Goal: Task Accomplishment & Management: Complete application form

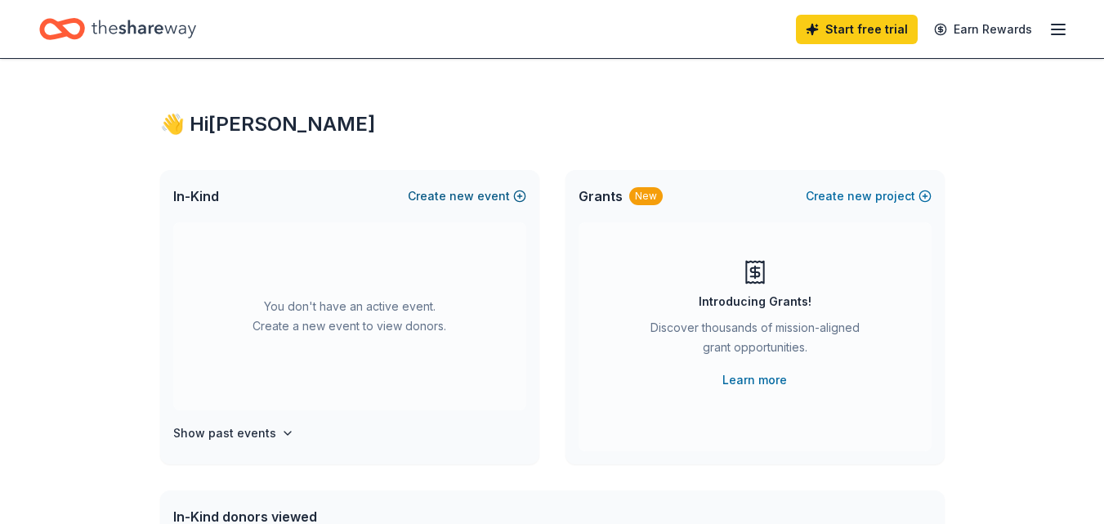
click at [478, 192] on button "Create new event" at bounding box center [467, 196] width 118 height 20
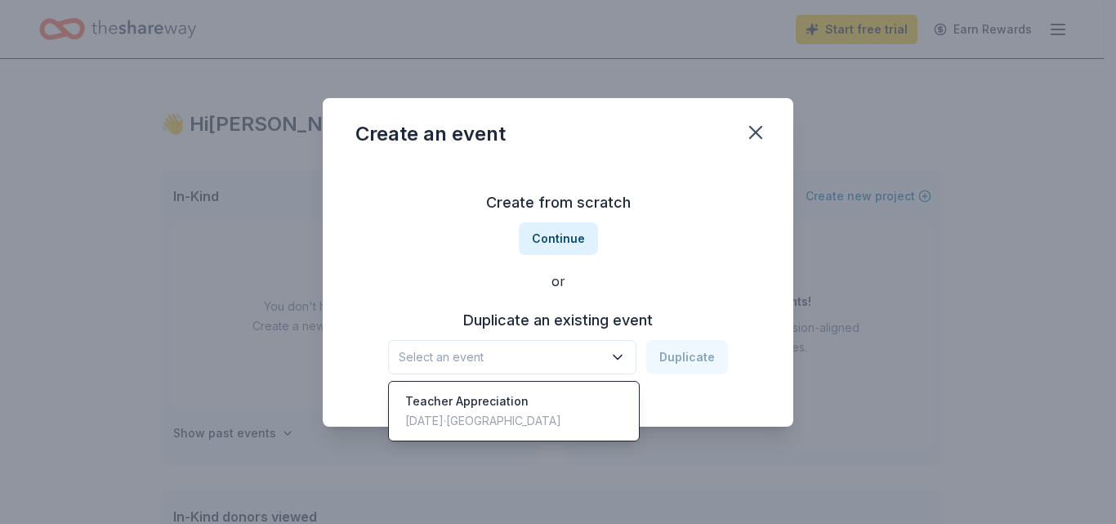
click at [521, 354] on span "Select an event" at bounding box center [501, 357] width 204 height 20
click at [677, 351] on div "Select an event Duplicate" at bounding box center [558, 357] width 340 height 34
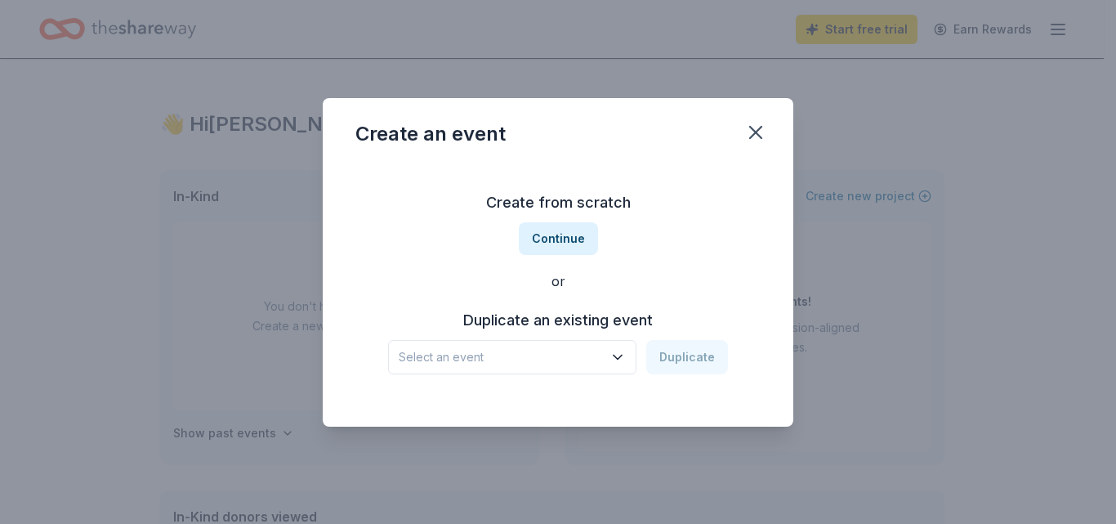
click at [525, 360] on span "Select an event" at bounding box center [501, 357] width 204 height 20
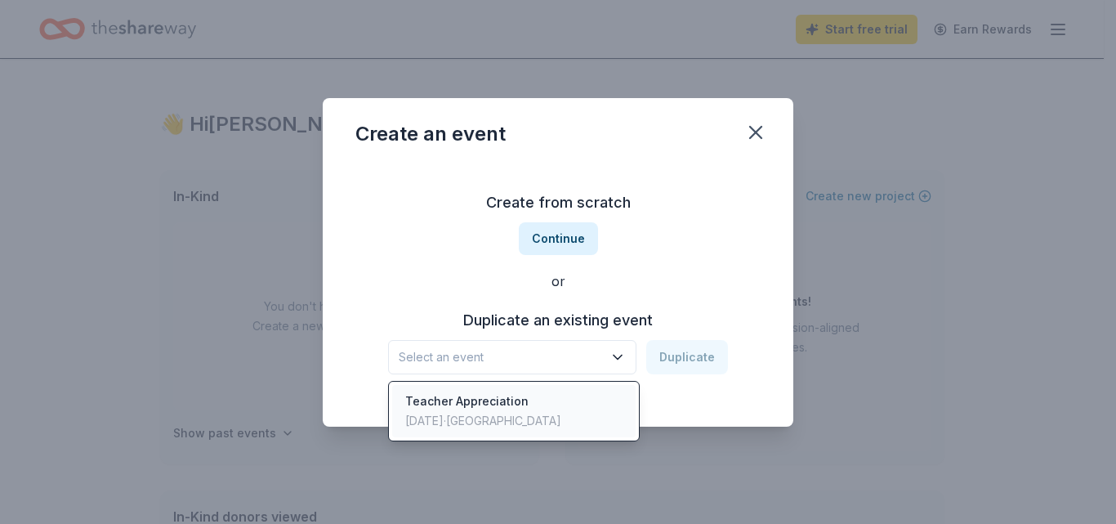
click at [503, 401] on div "Teacher Appreciation" at bounding box center [483, 401] width 156 height 20
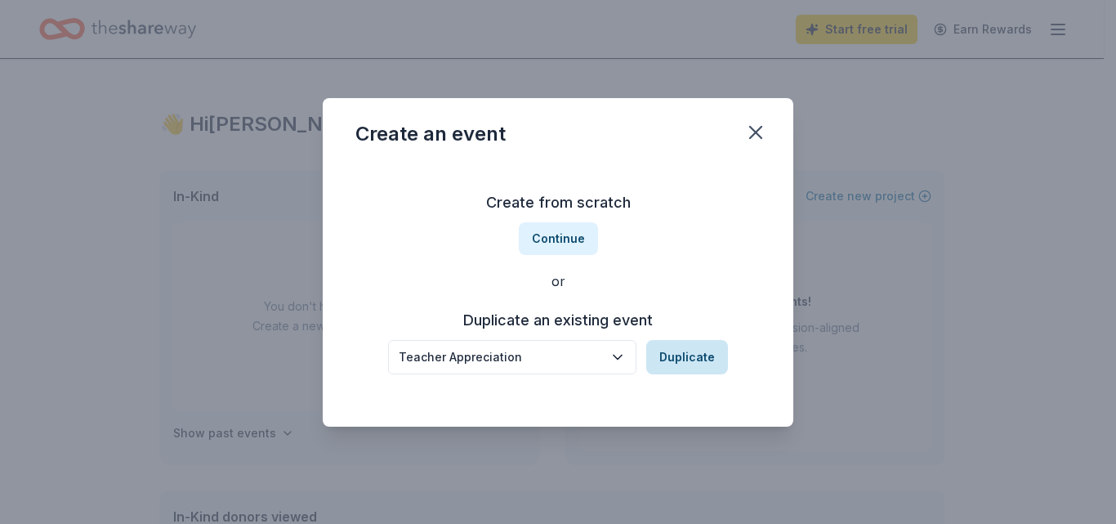
click at [692, 364] on button "Duplicate" at bounding box center [687, 357] width 82 height 34
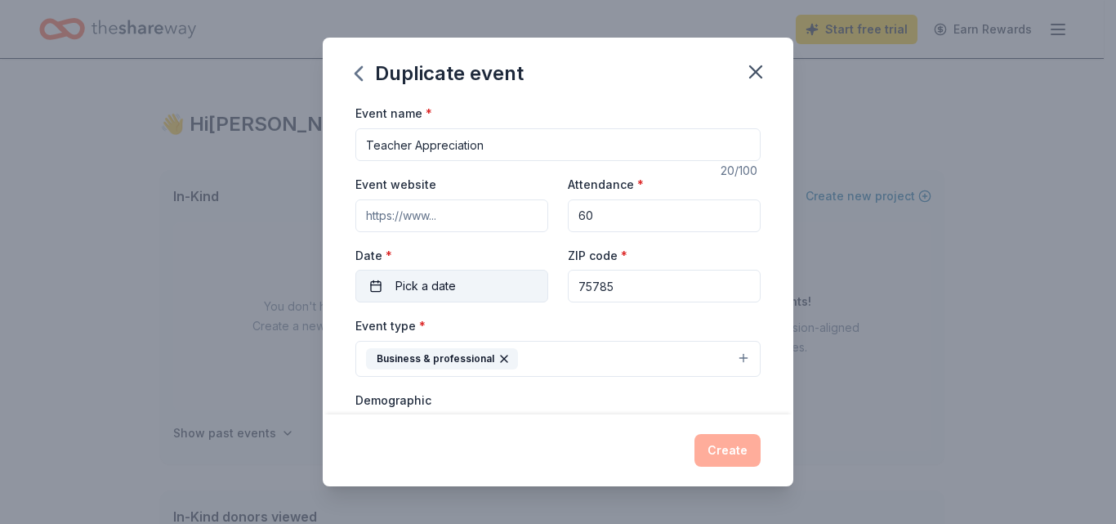
click at [476, 291] on button "Pick a date" at bounding box center [451, 286] width 193 height 33
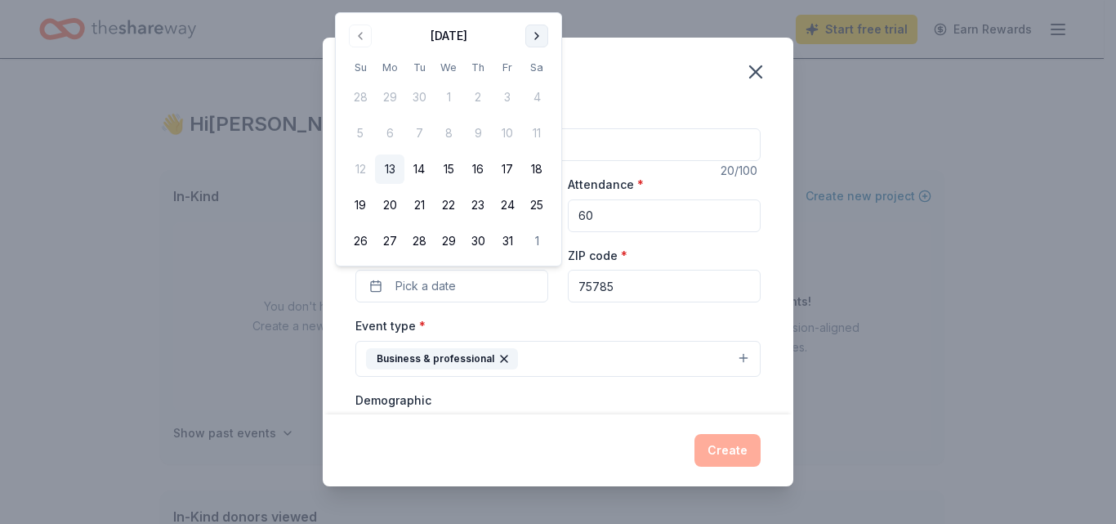
click at [544, 35] on button "Go to next month" at bounding box center [536, 36] width 23 height 23
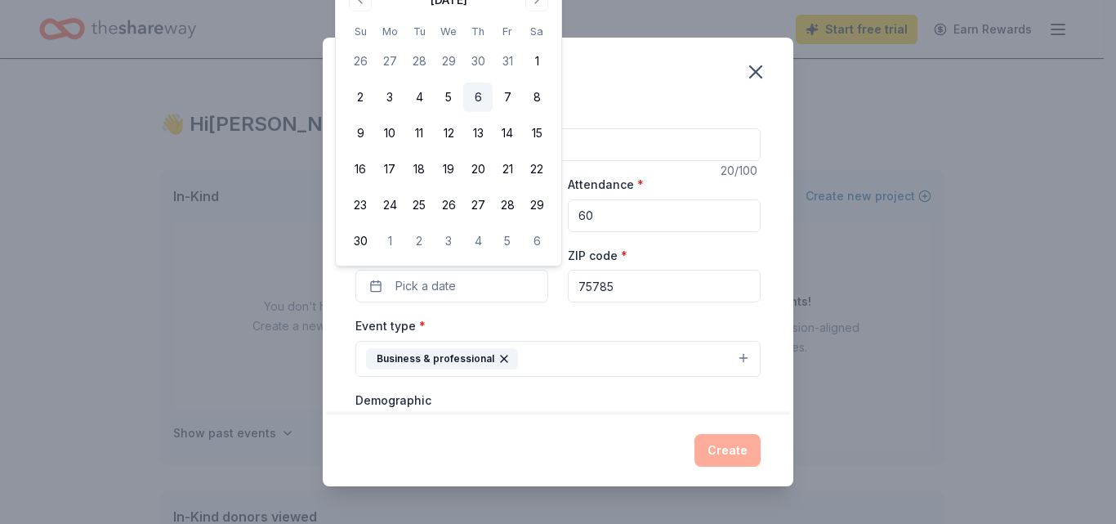
click at [485, 98] on button "6" at bounding box center [477, 97] width 29 height 29
click at [638, 326] on div "Event type * Business & professional" at bounding box center [557, 345] width 405 height 61
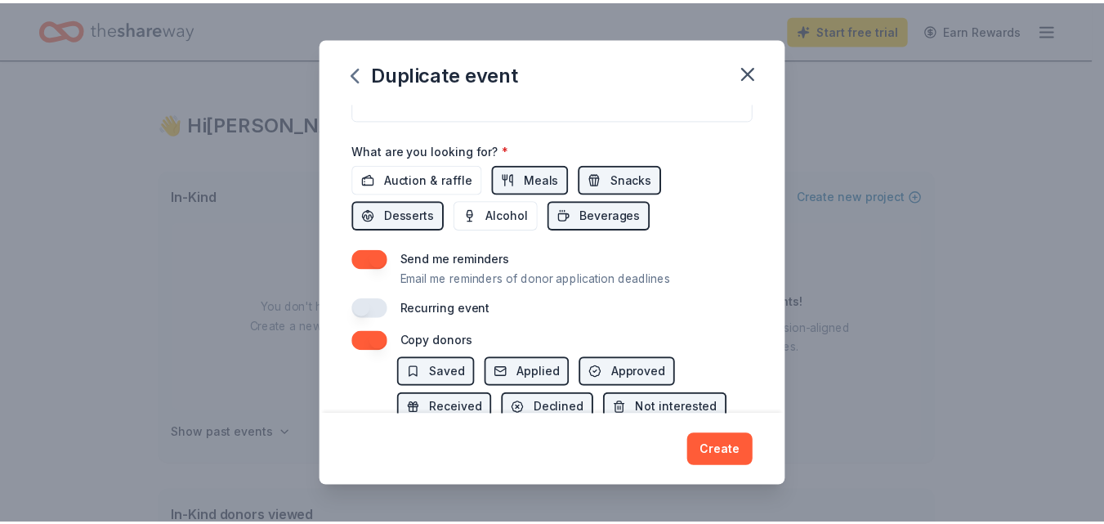
scroll to position [572, 0]
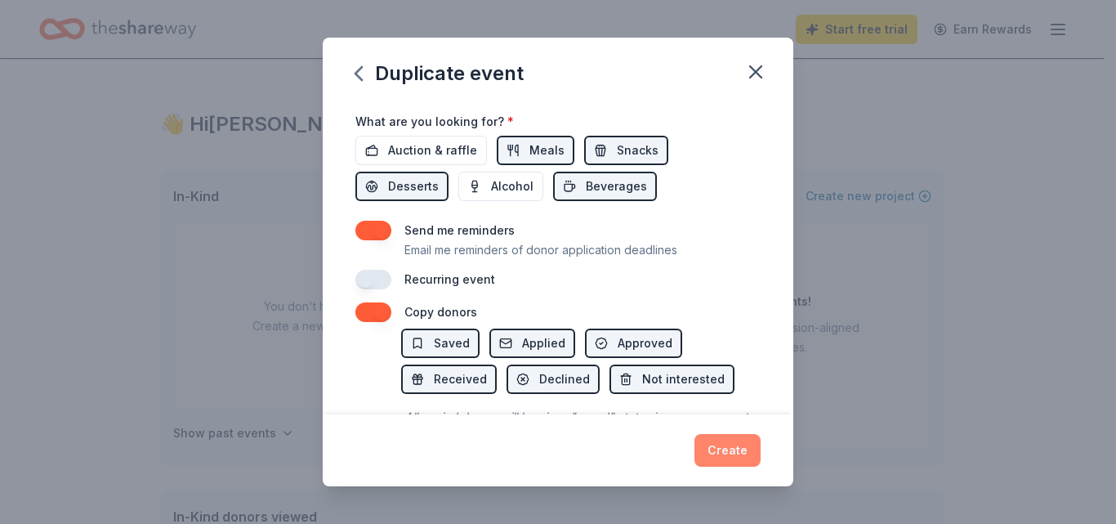
click at [727, 450] on button "Create" at bounding box center [728, 450] width 66 height 33
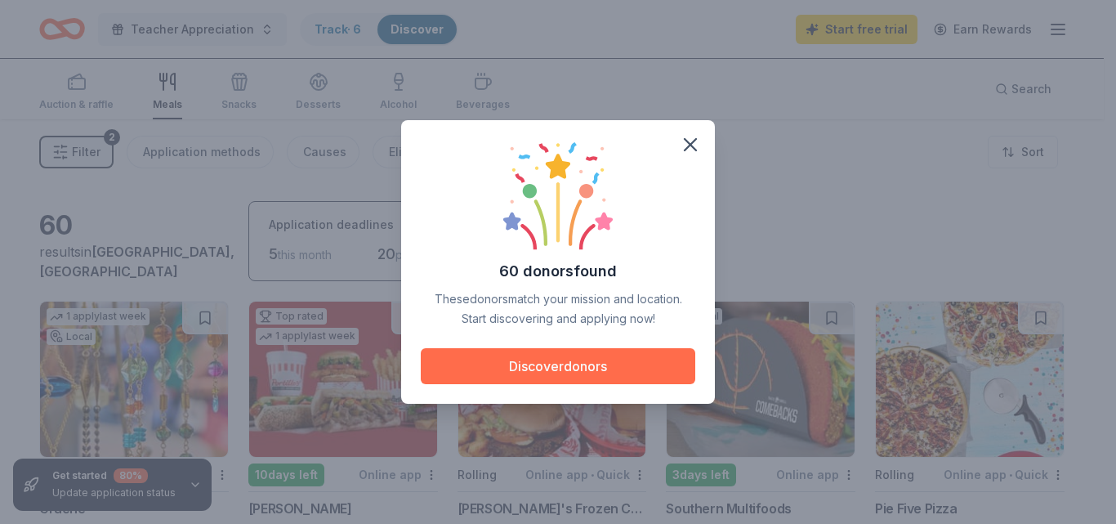
click at [552, 360] on button "Discover donors" at bounding box center [558, 366] width 275 height 36
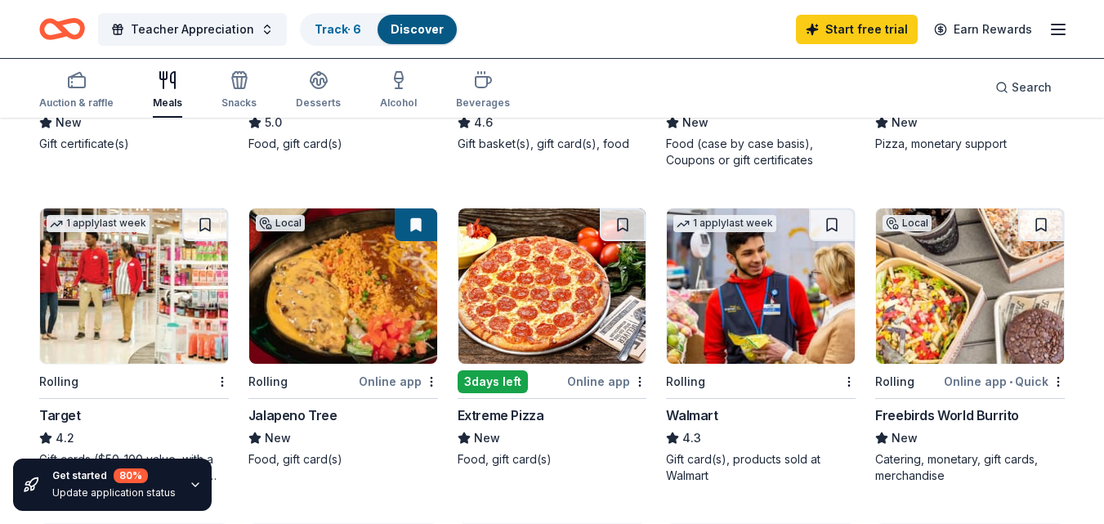
scroll to position [490, 0]
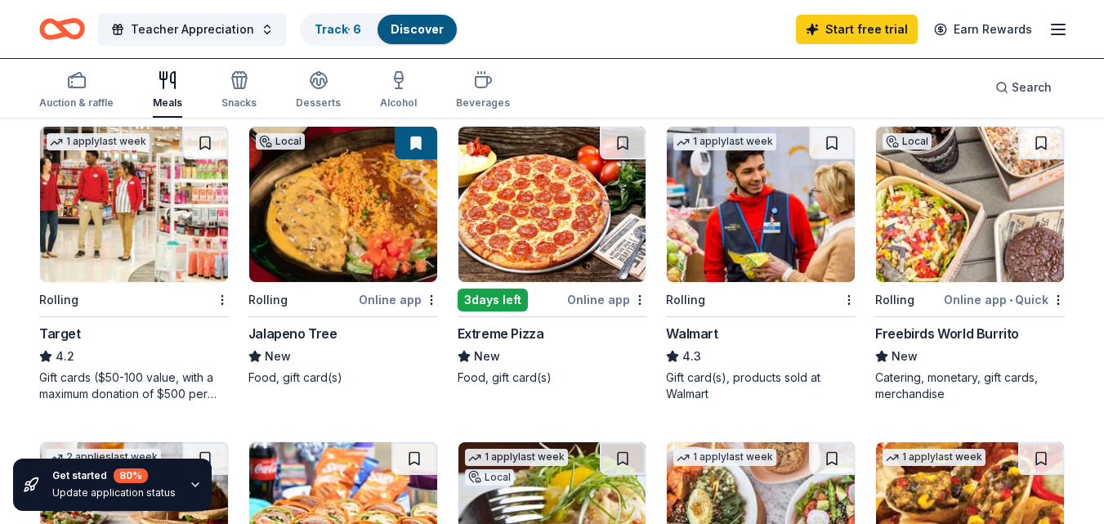
click at [77, 231] on img at bounding box center [134, 204] width 188 height 155
click at [343, 207] on img at bounding box center [343, 204] width 188 height 155
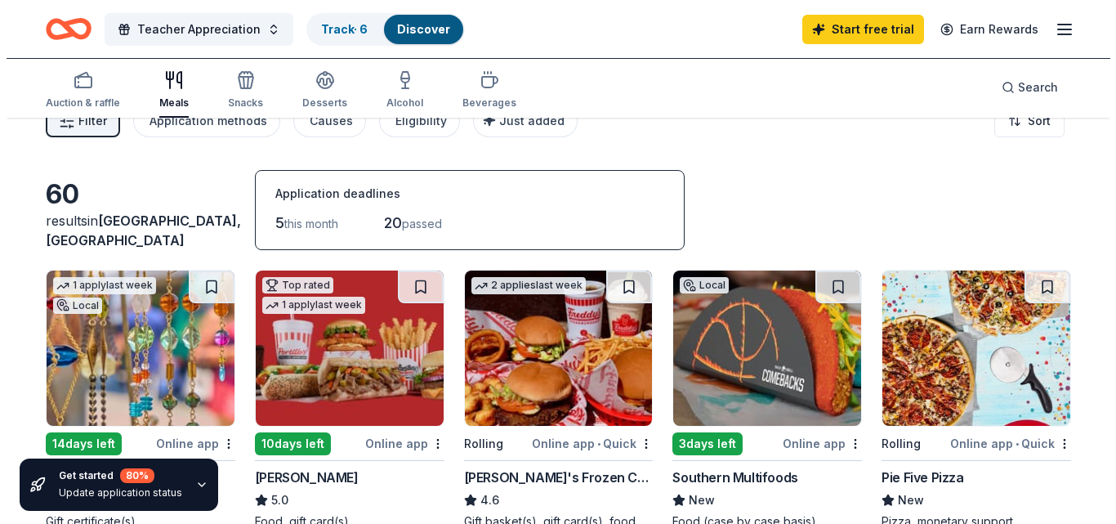
scroll to position [0, 0]
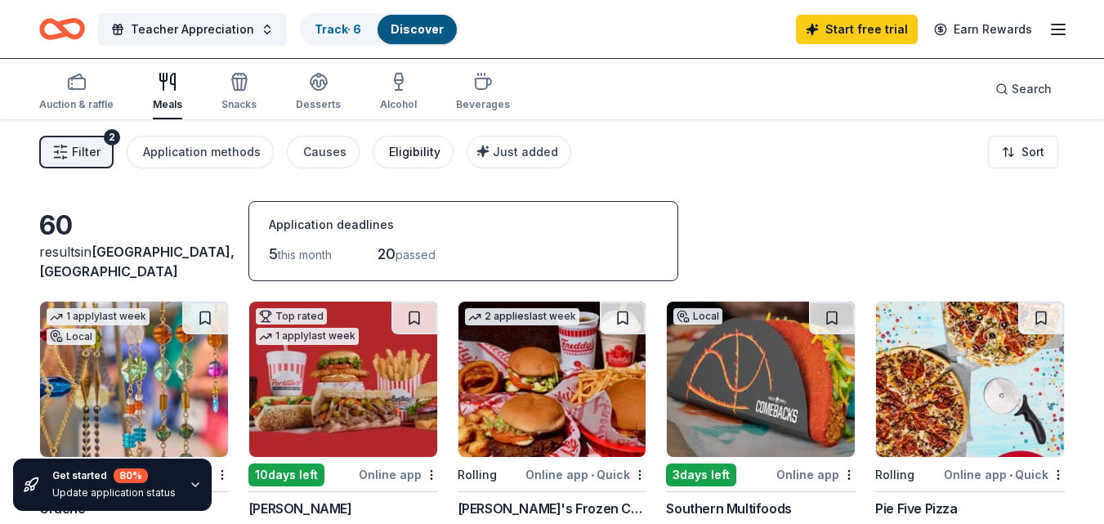
click at [411, 150] on div "Eligibility" at bounding box center [414, 152] width 51 height 20
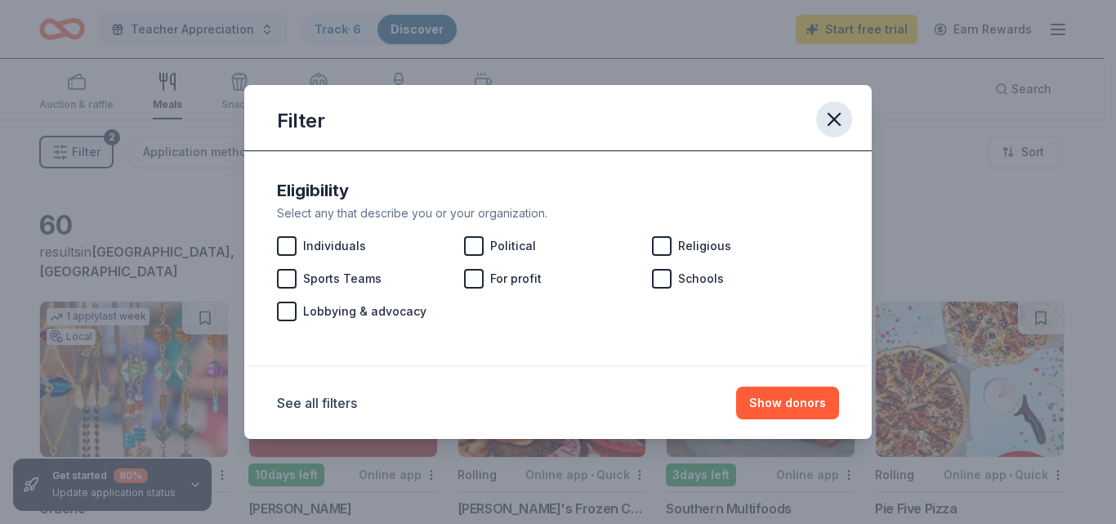
click at [838, 136] on button "button" at bounding box center [834, 119] width 36 height 36
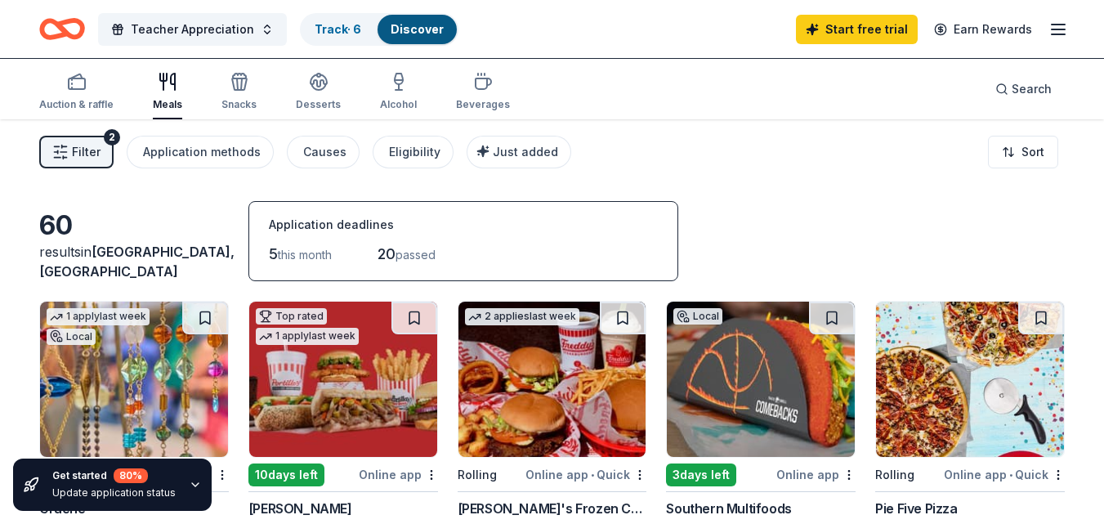
click at [91, 150] on span "Filter" at bounding box center [86, 152] width 29 height 20
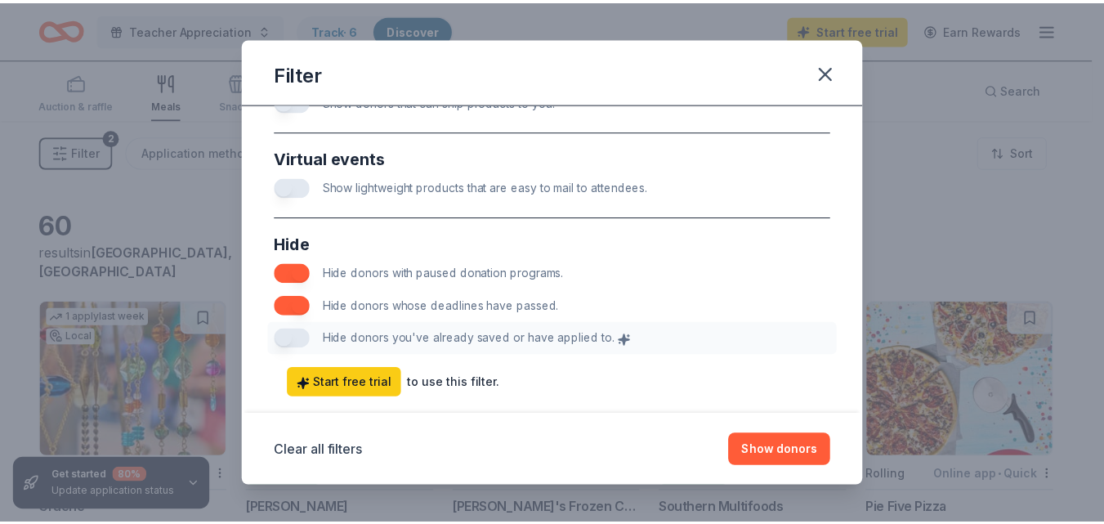
scroll to position [878, 0]
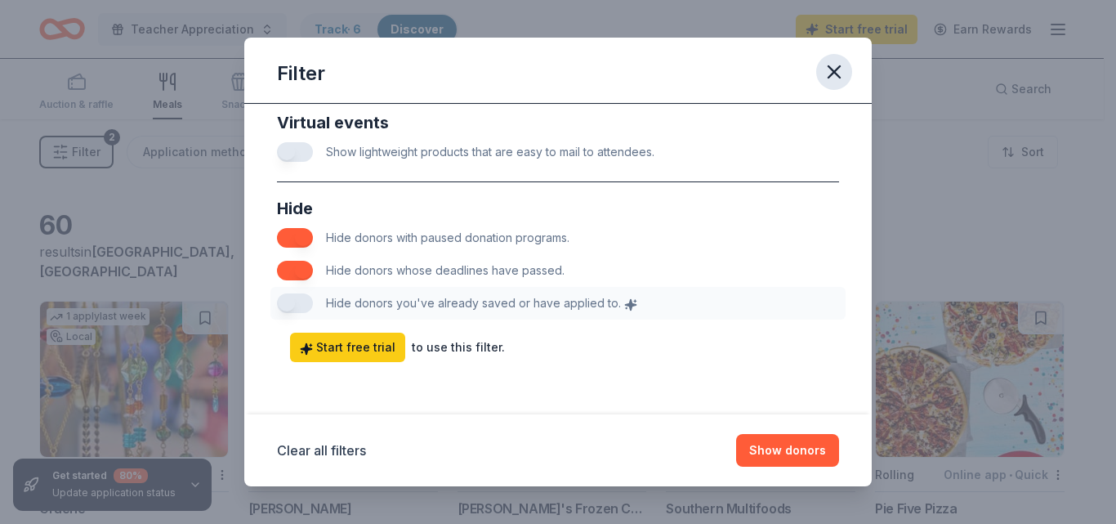
click at [847, 64] on button "button" at bounding box center [834, 72] width 36 height 36
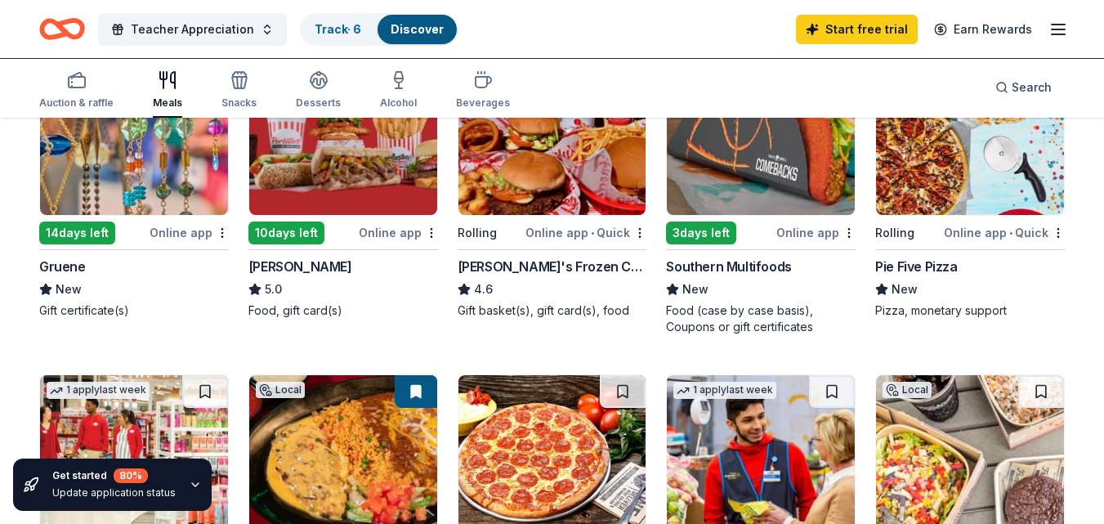
scroll to position [0, 0]
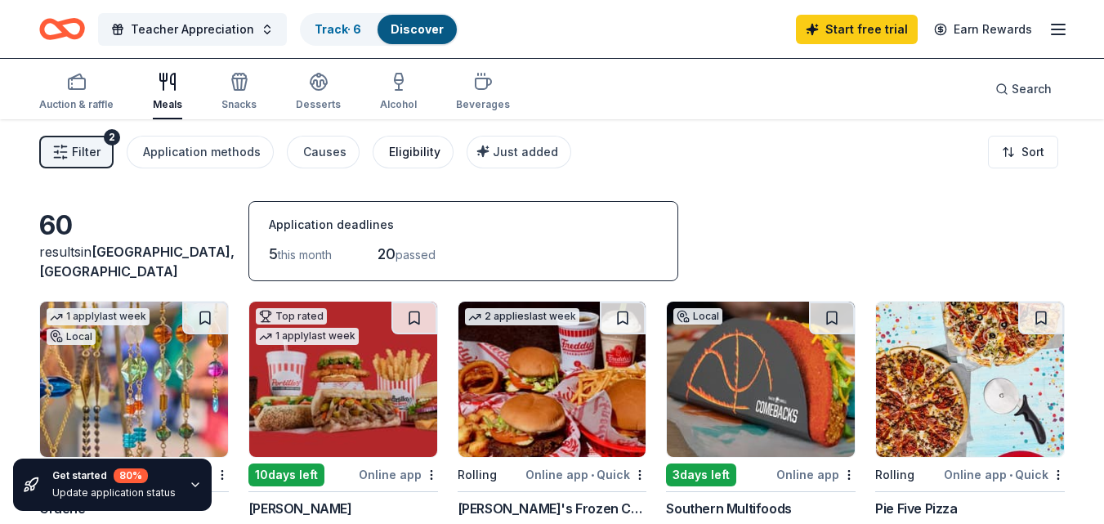
click at [404, 154] on div "Eligibility" at bounding box center [414, 152] width 51 height 20
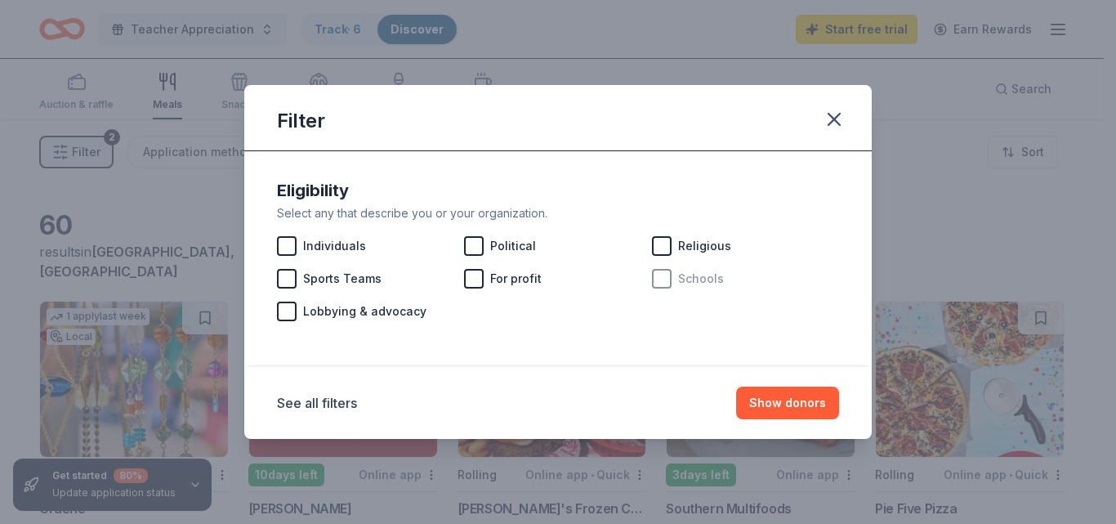
click at [659, 278] on div at bounding box center [662, 279] width 20 height 20
click at [723, 416] on button "Show 60 donors" at bounding box center [779, 403] width 119 height 33
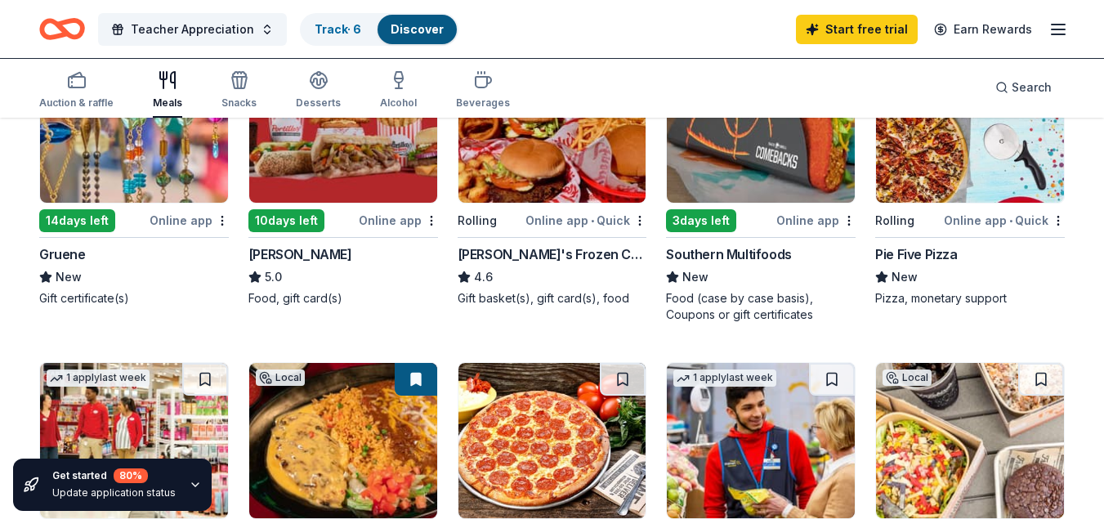
scroll to position [490, 0]
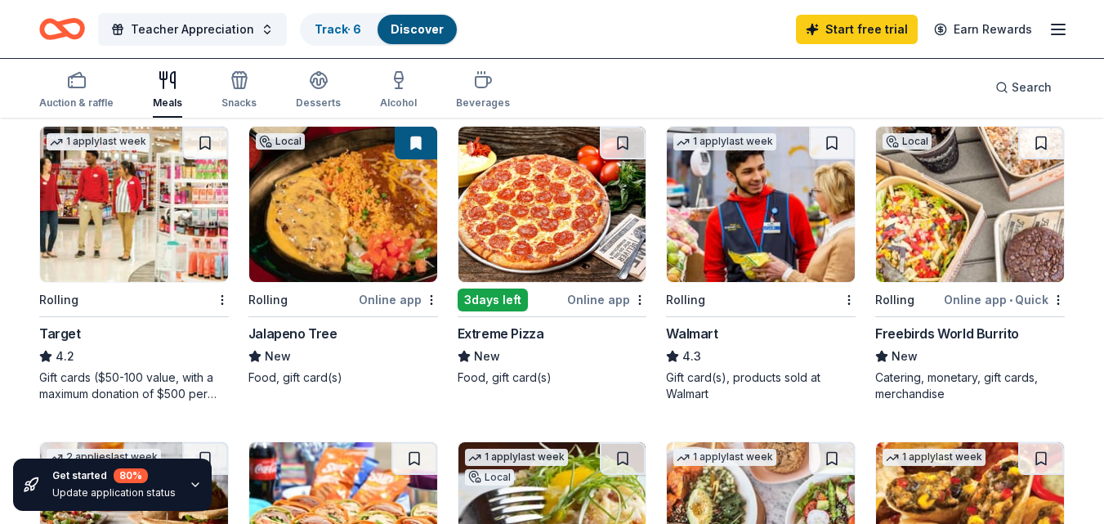
click at [380, 226] on img at bounding box center [343, 204] width 188 height 155
click at [944, 216] on img at bounding box center [970, 204] width 188 height 155
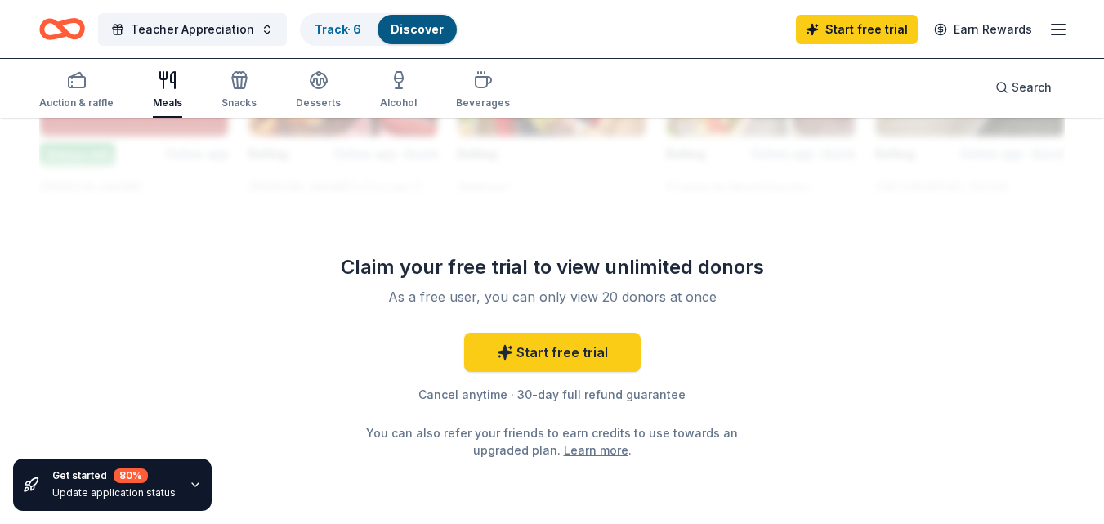
scroll to position [1634, 0]
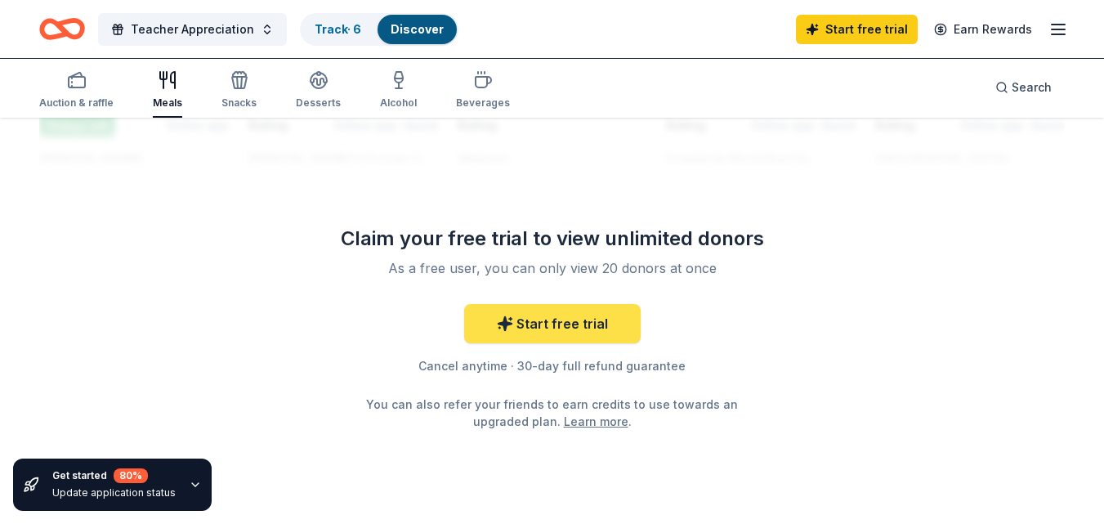
click at [530, 333] on link "Start free trial" at bounding box center [552, 323] width 177 height 39
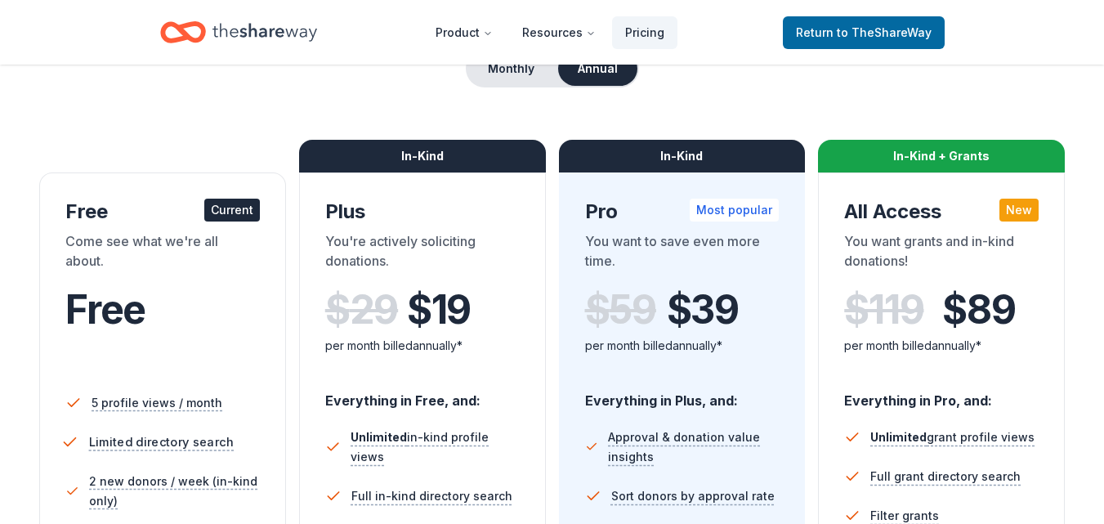
scroll to position [82, 0]
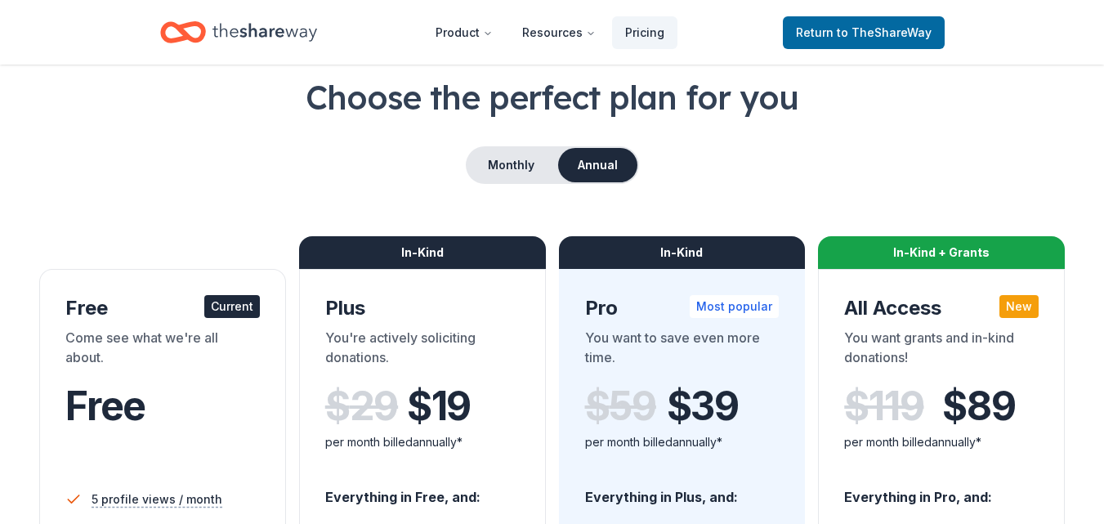
click at [196, 325] on div "Free Current Come see what we're all about. Free" at bounding box center [162, 384] width 194 height 178
click at [225, 302] on div "Current" at bounding box center [232, 306] width 56 height 23
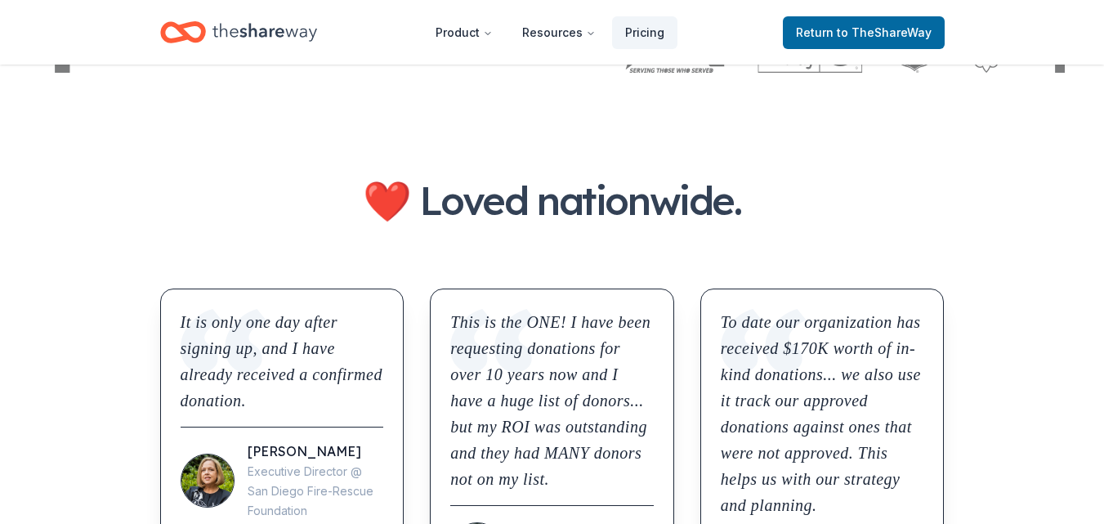
scroll to position [1226, 0]
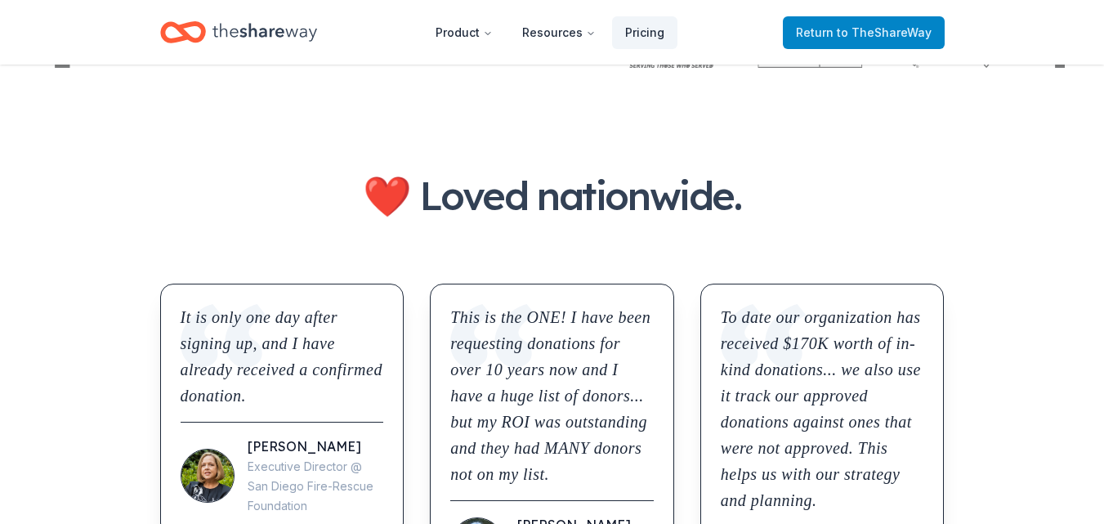
click at [921, 29] on span "to TheShareWay" at bounding box center [884, 32] width 95 height 14
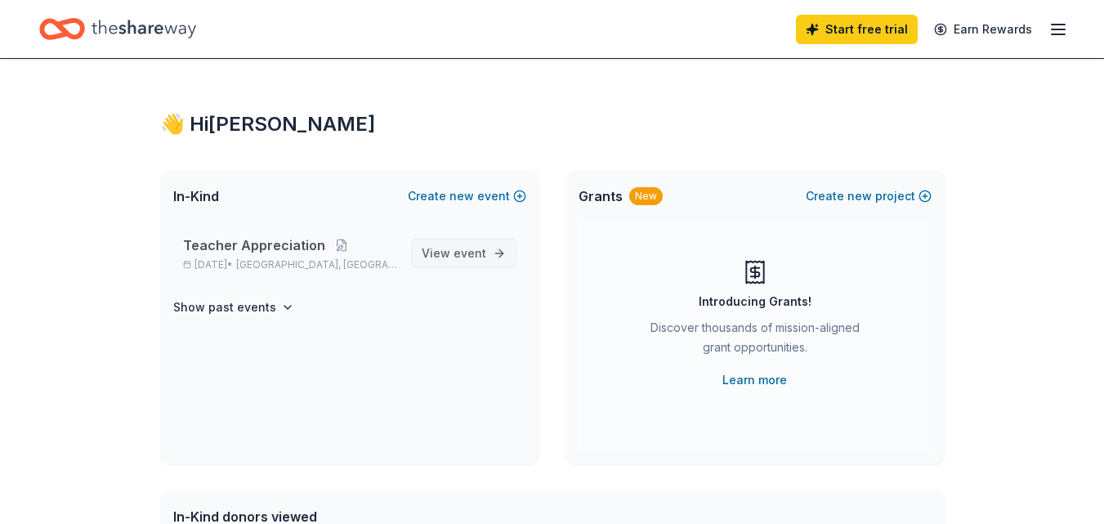
click at [454, 255] on span "View event" at bounding box center [454, 254] width 65 height 20
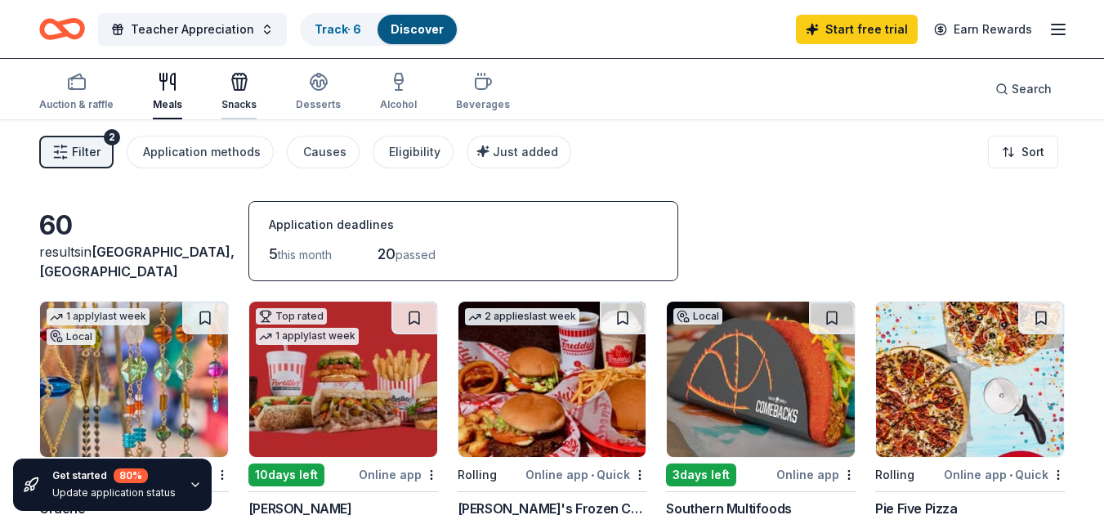
click at [223, 95] on div "Snacks" at bounding box center [238, 91] width 35 height 39
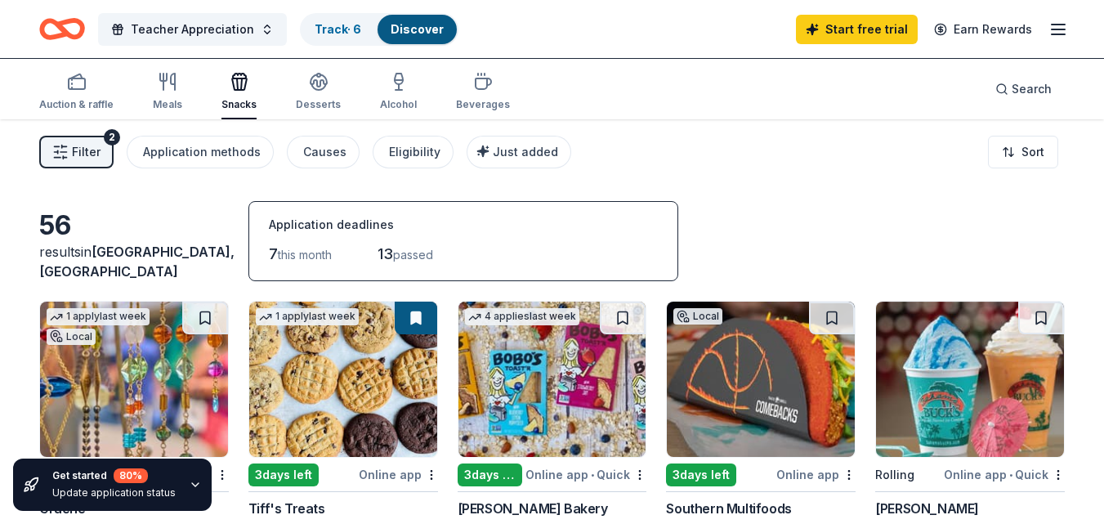
click at [944, 373] on img at bounding box center [970, 379] width 188 height 155
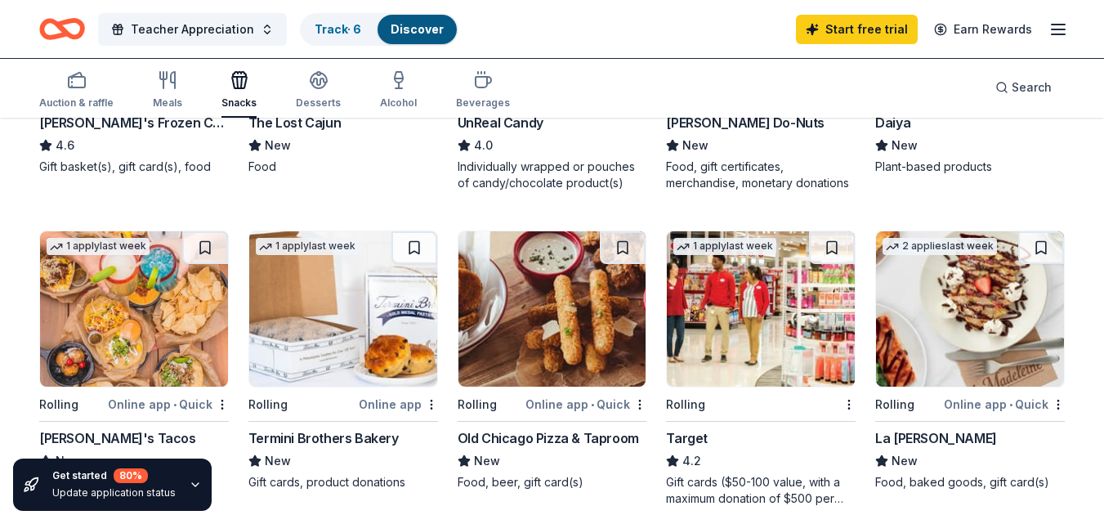
scroll to position [1144, 0]
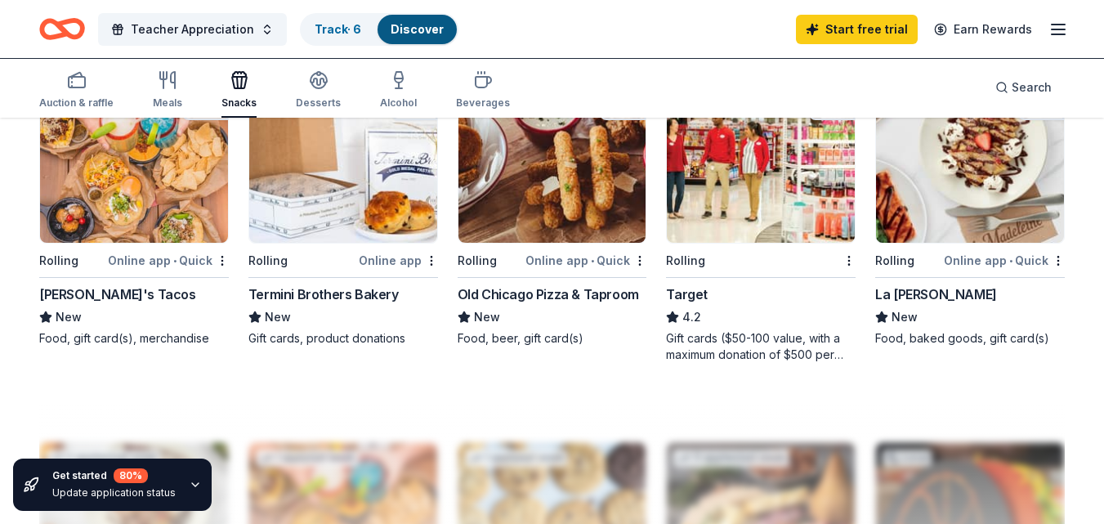
click at [185, 160] on img at bounding box center [134, 164] width 188 height 155
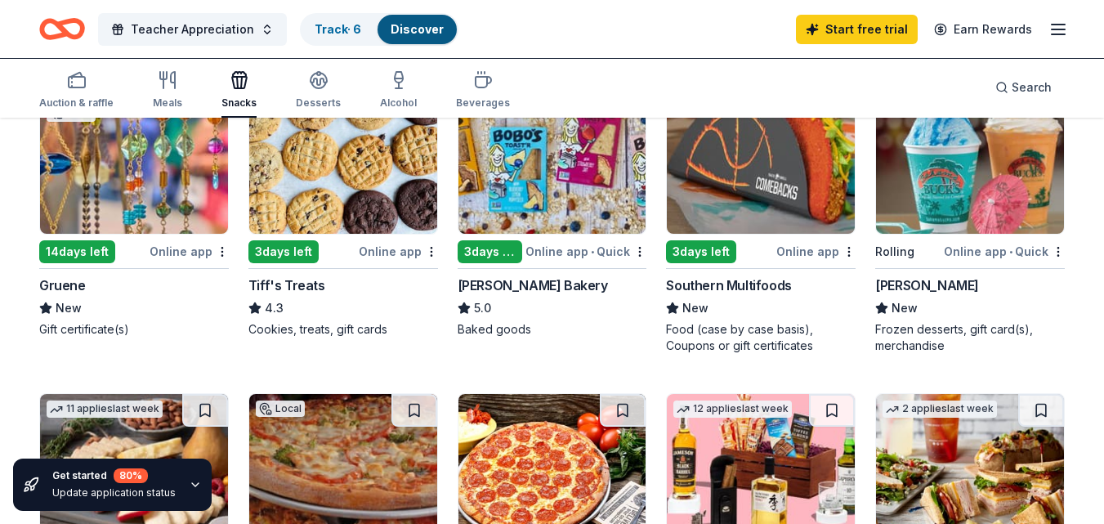
scroll to position [207, 0]
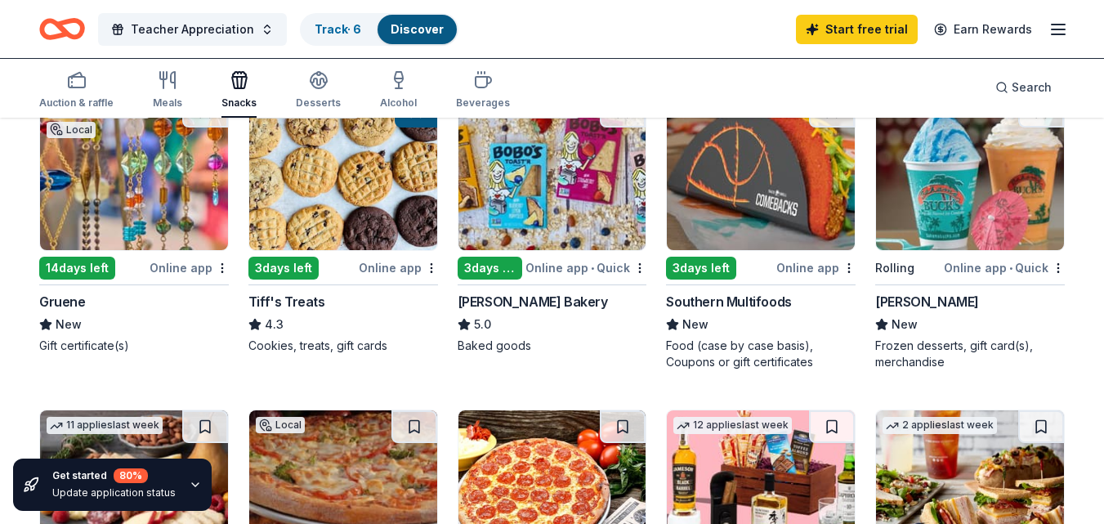
click at [994, 186] on img at bounding box center [970, 172] width 188 height 155
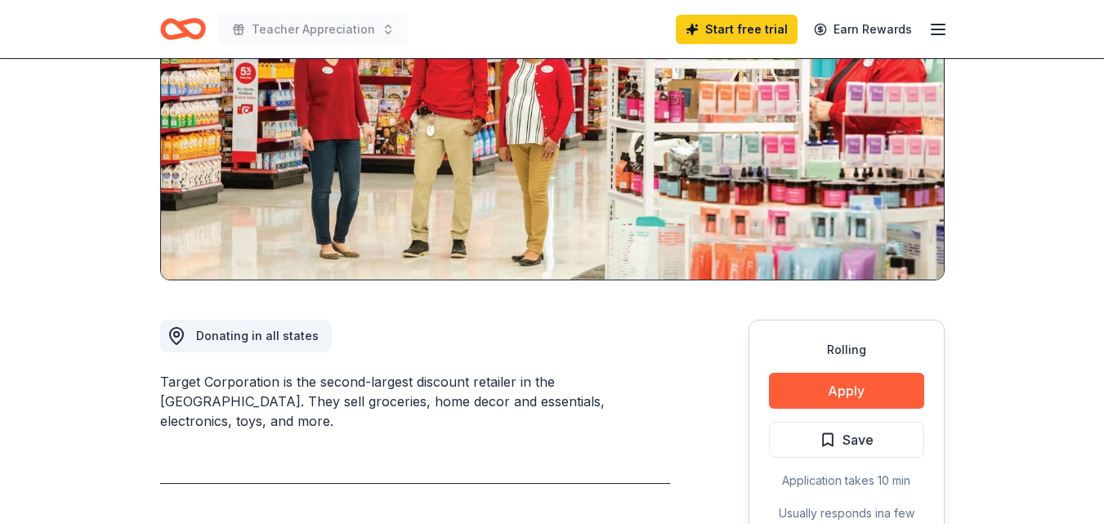
scroll to position [245, 0]
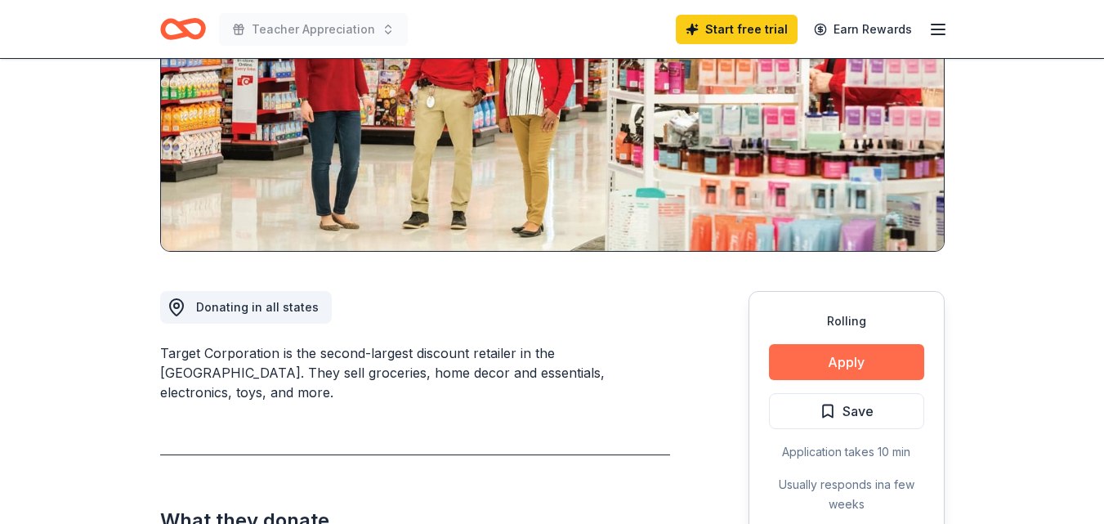
click at [873, 359] on button "Apply" at bounding box center [846, 362] width 155 height 36
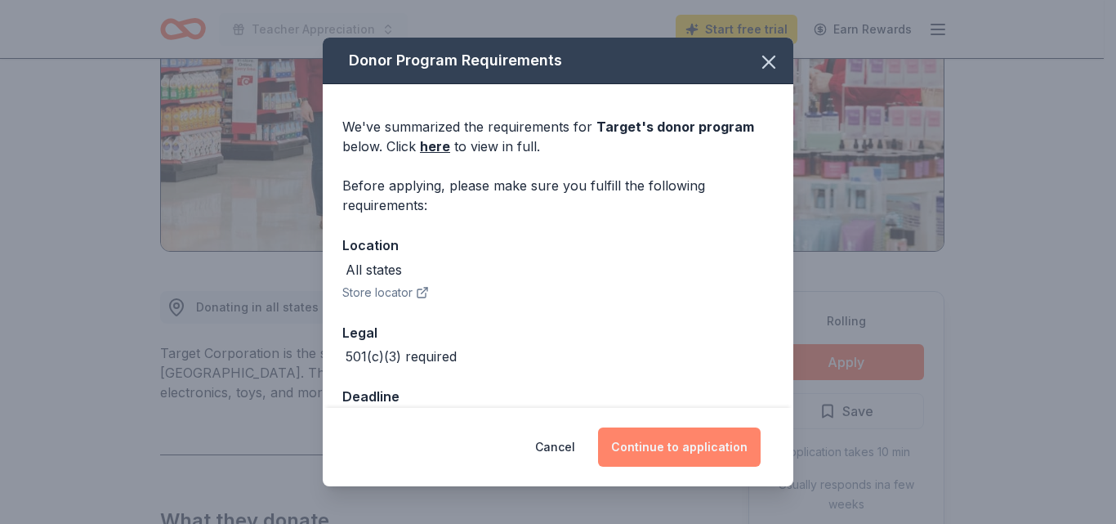
click at [723, 449] on button "Continue to application" at bounding box center [679, 446] width 163 height 39
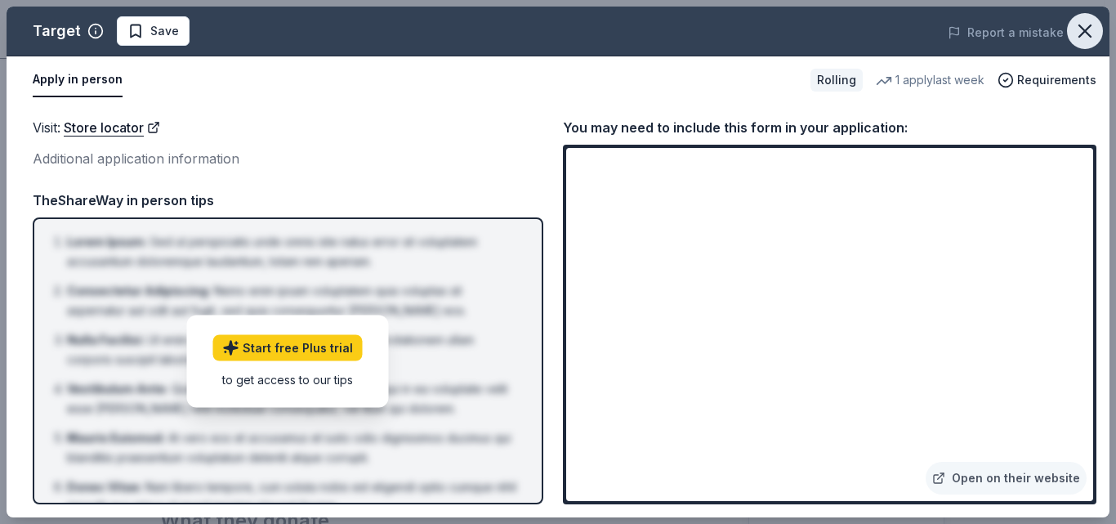
click at [1071, 29] on button "button" at bounding box center [1085, 31] width 36 height 36
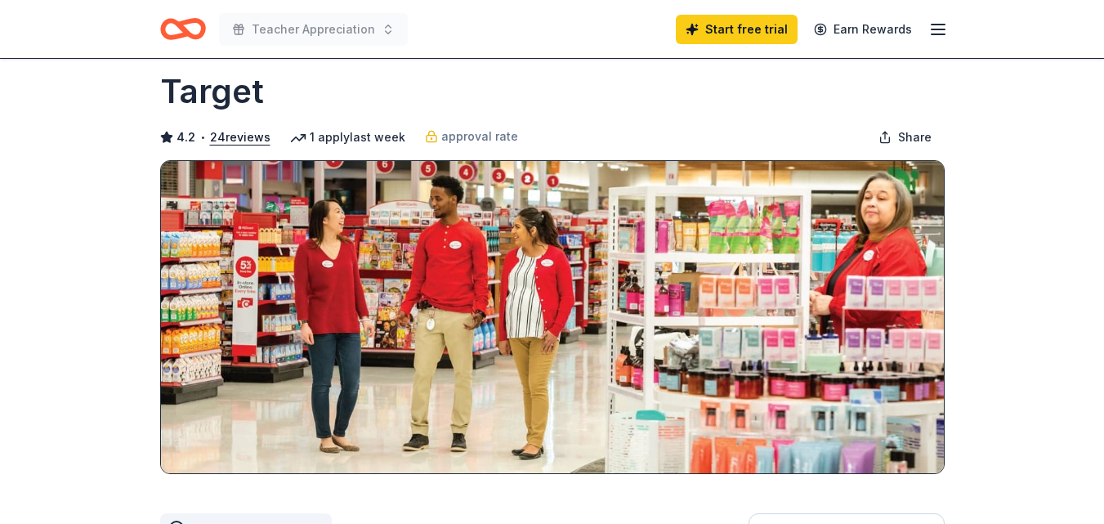
scroll to position [0, 0]
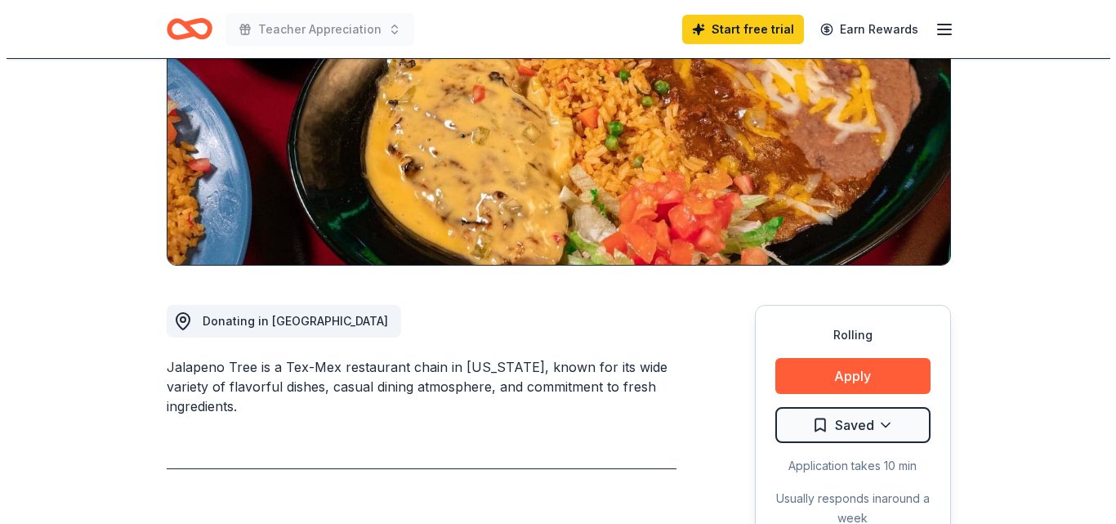
scroll to position [245, 0]
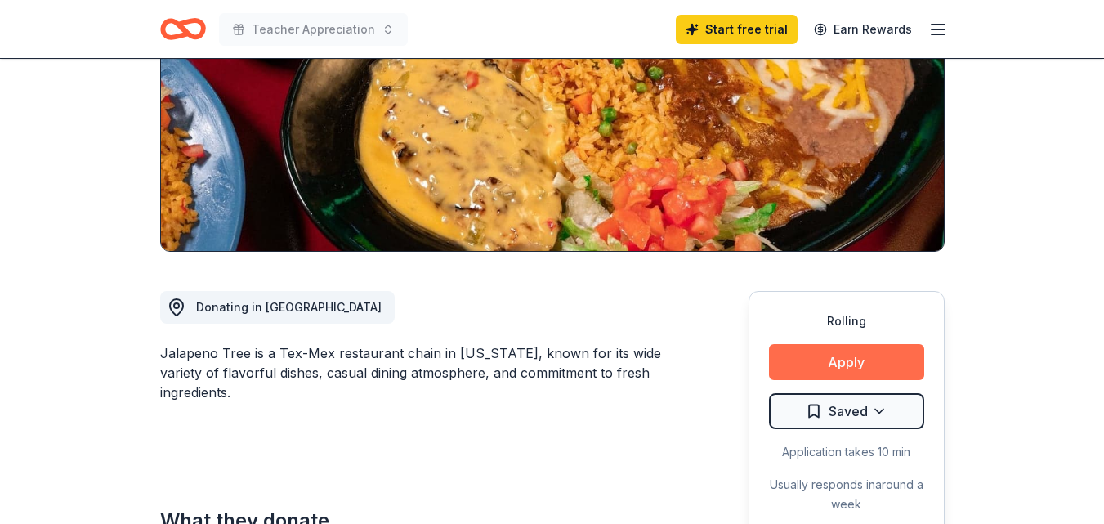
click at [852, 356] on button "Apply" at bounding box center [846, 362] width 155 height 36
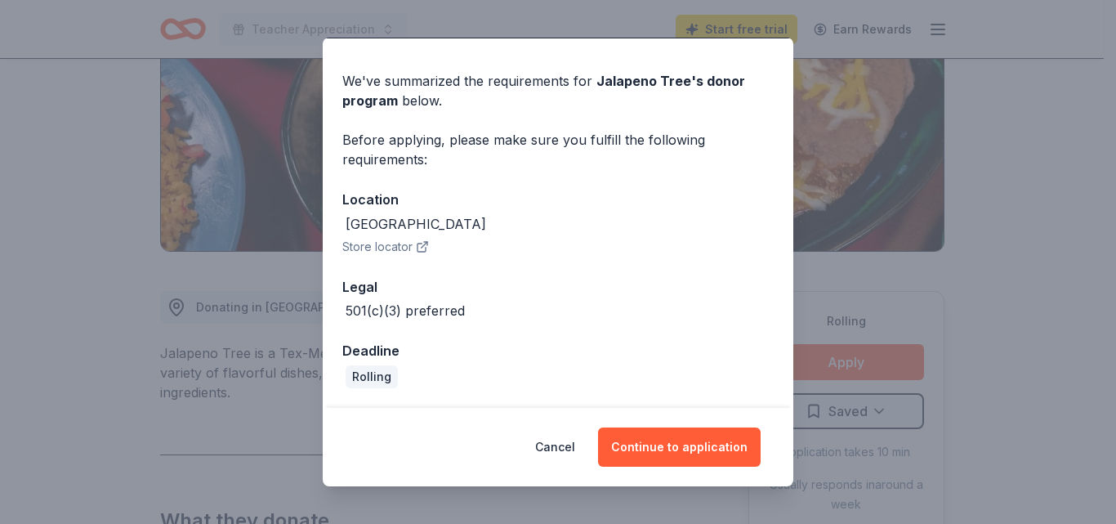
scroll to position [0, 0]
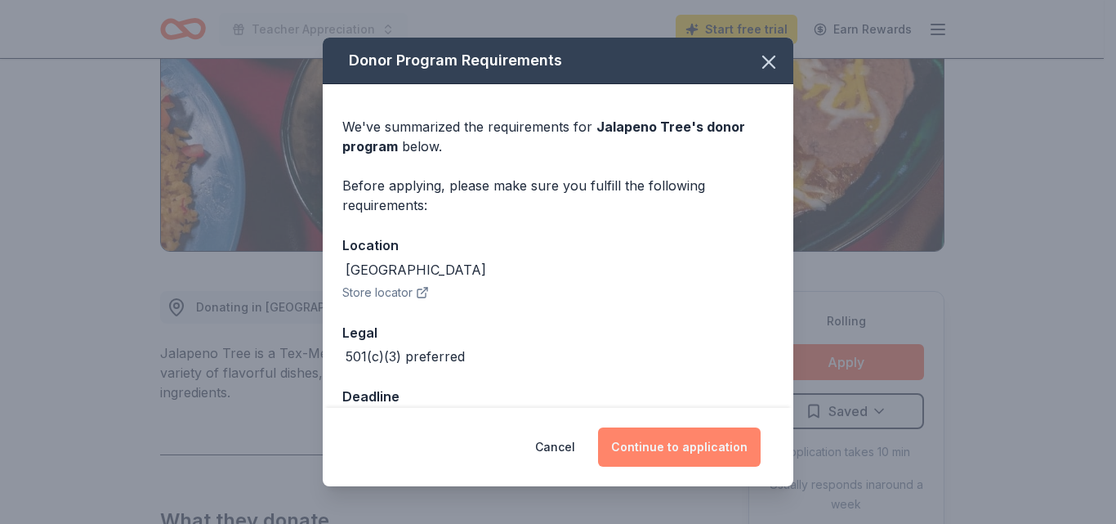
click at [673, 440] on button "Continue to application" at bounding box center [679, 446] width 163 height 39
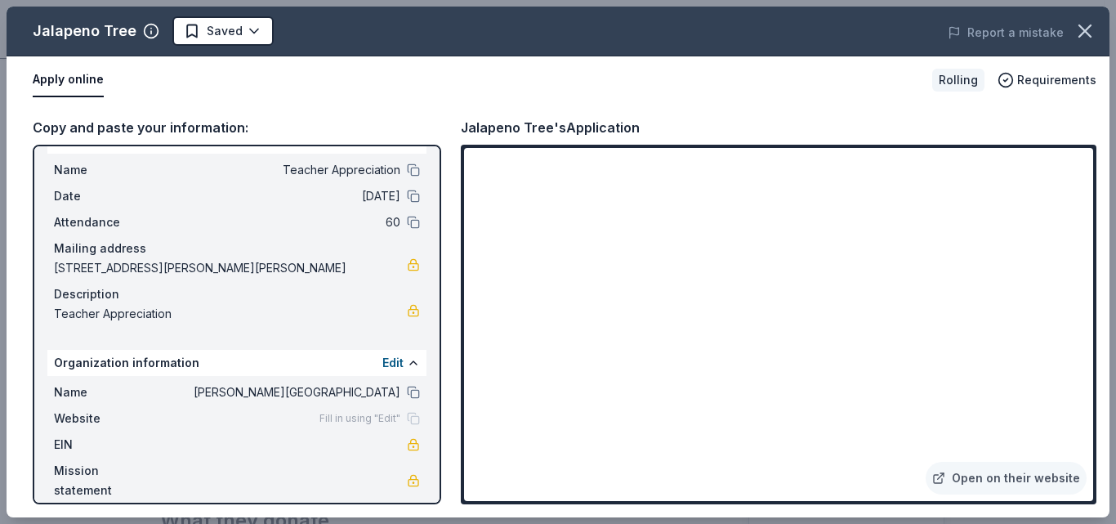
scroll to position [49, 0]
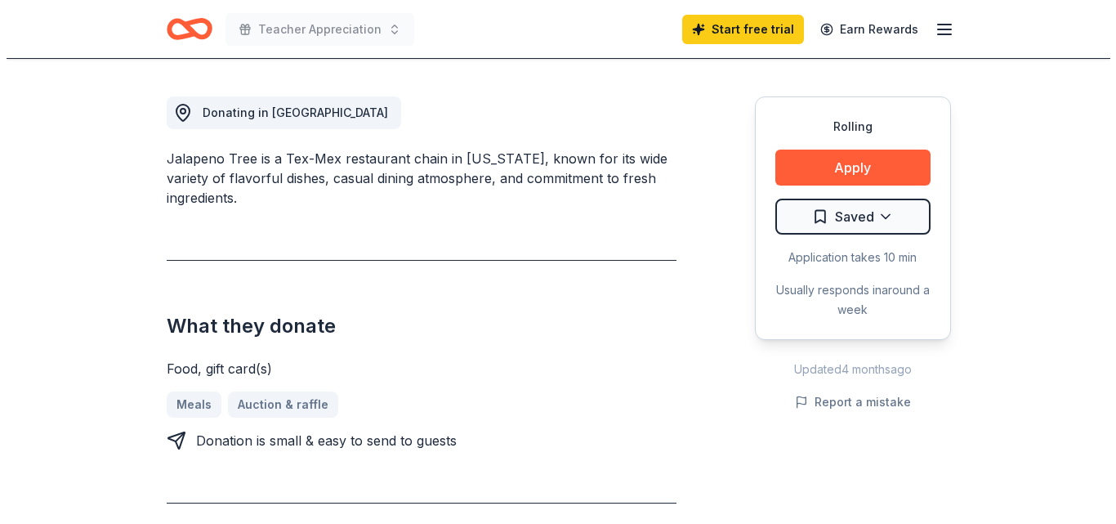
scroll to position [438, 0]
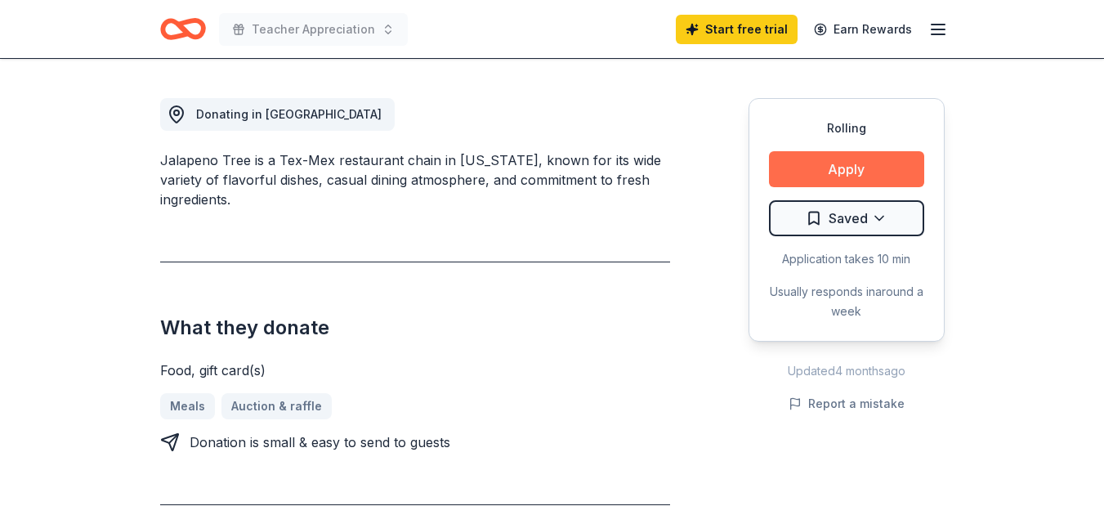
click at [865, 166] on button "Apply" at bounding box center [846, 169] width 155 height 36
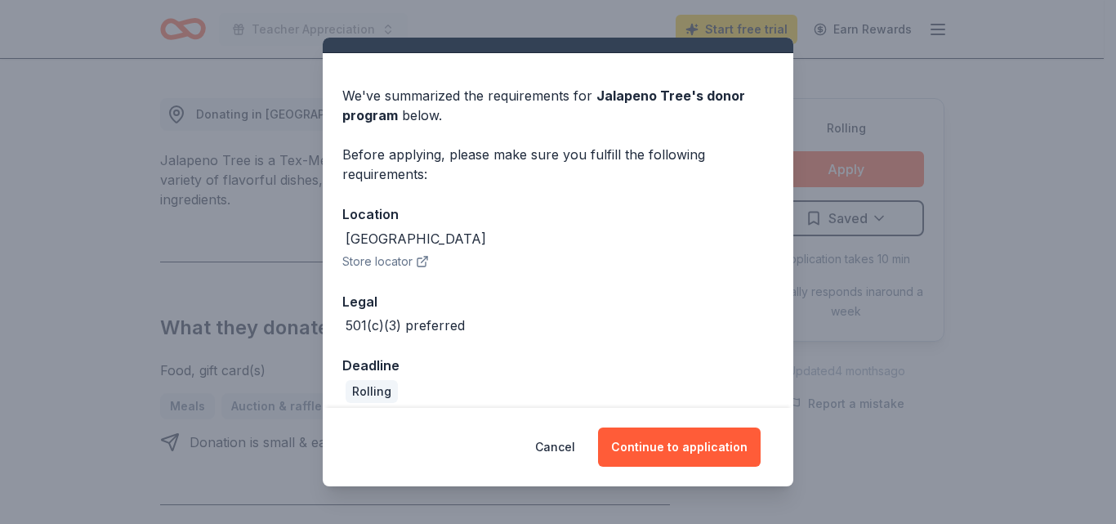
scroll to position [46, 0]
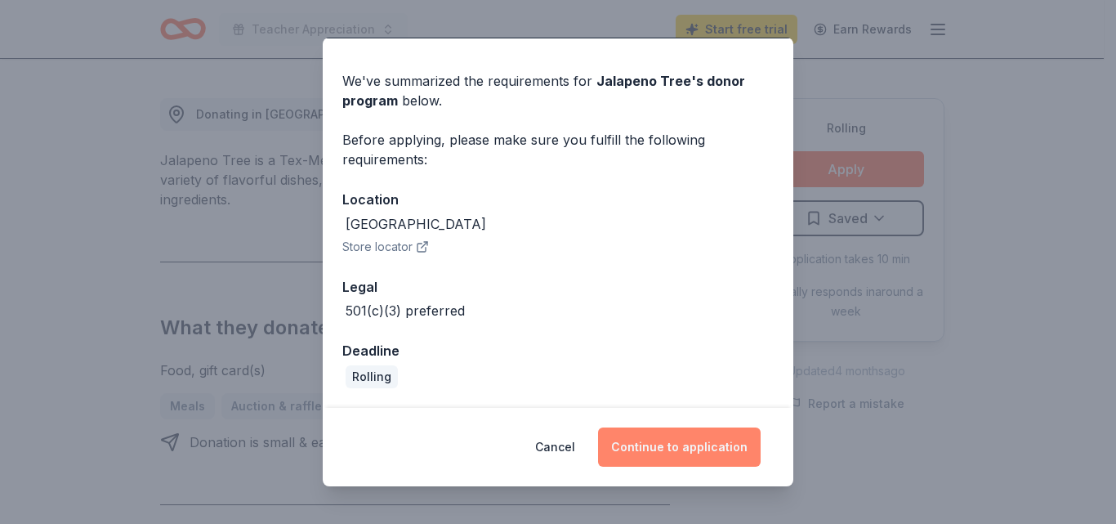
click at [659, 443] on button "Continue to application" at bounding box center [679, 446] width 163 height 39
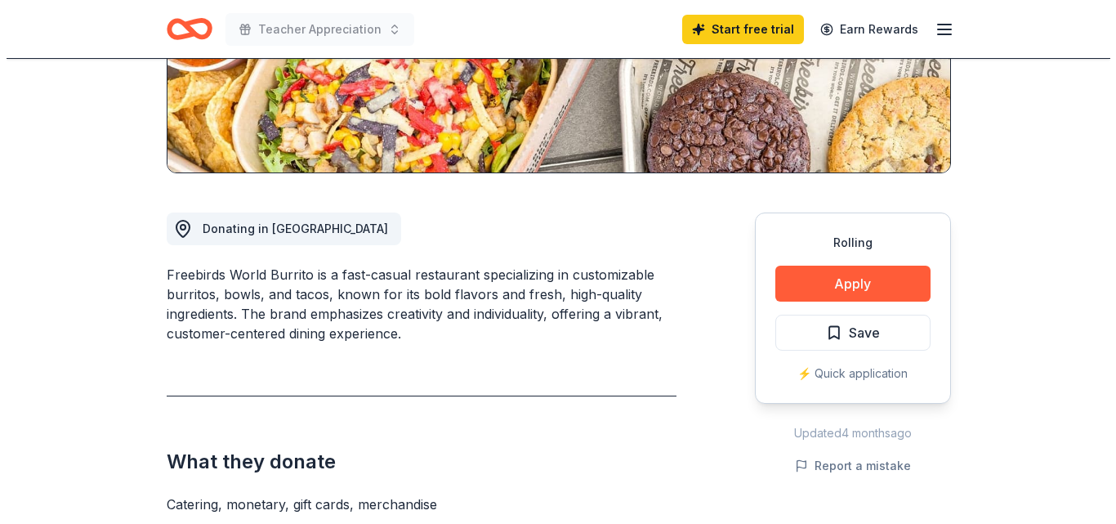
scroll to position [327, 0]
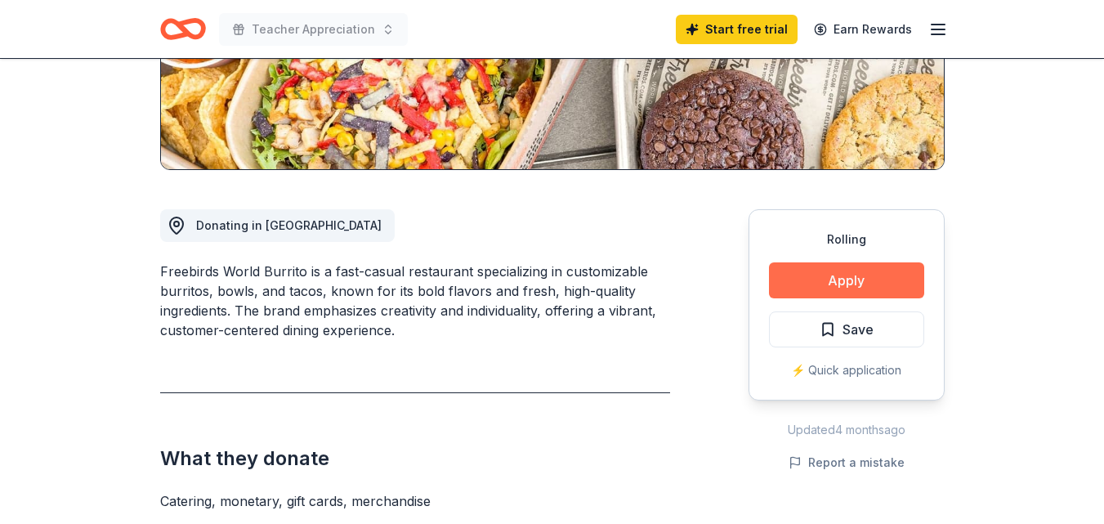
click at [825, 279] on button "Apply" at bounding box center [846, 280] width 155 height 36
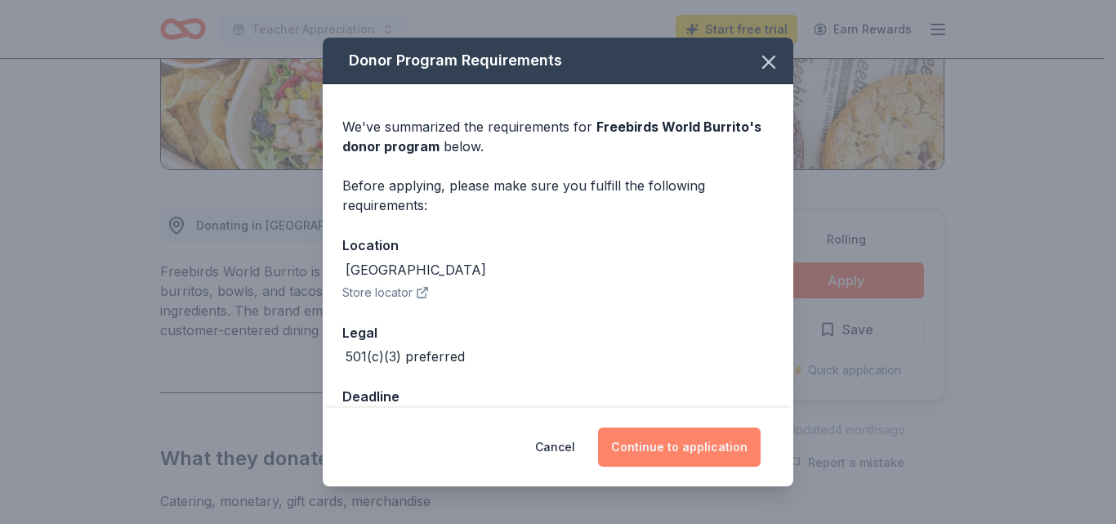
click at [722, 441] on button "Continue to application" at bounding box center [679, 446] width 163 height 39
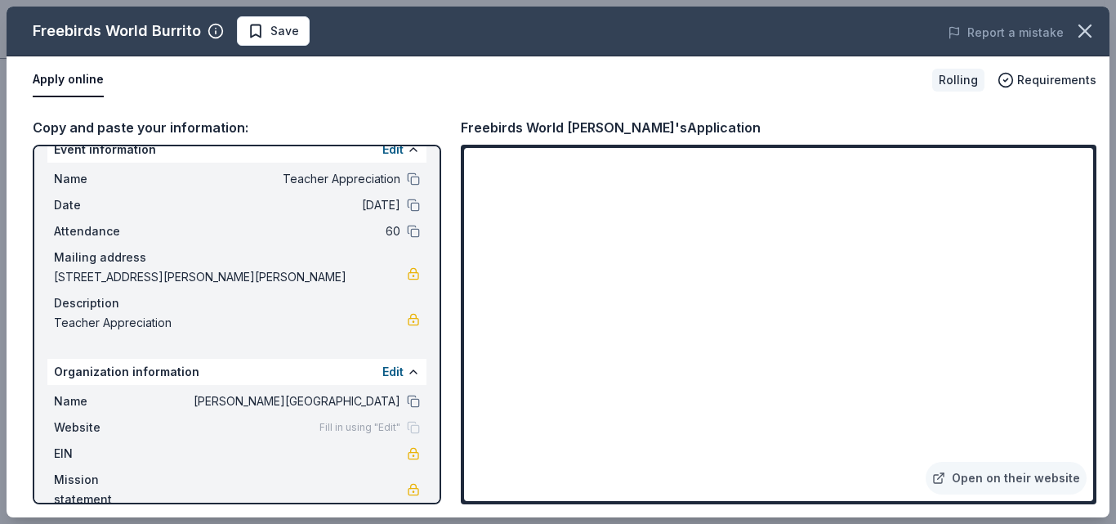
scroll to position [0, 0]
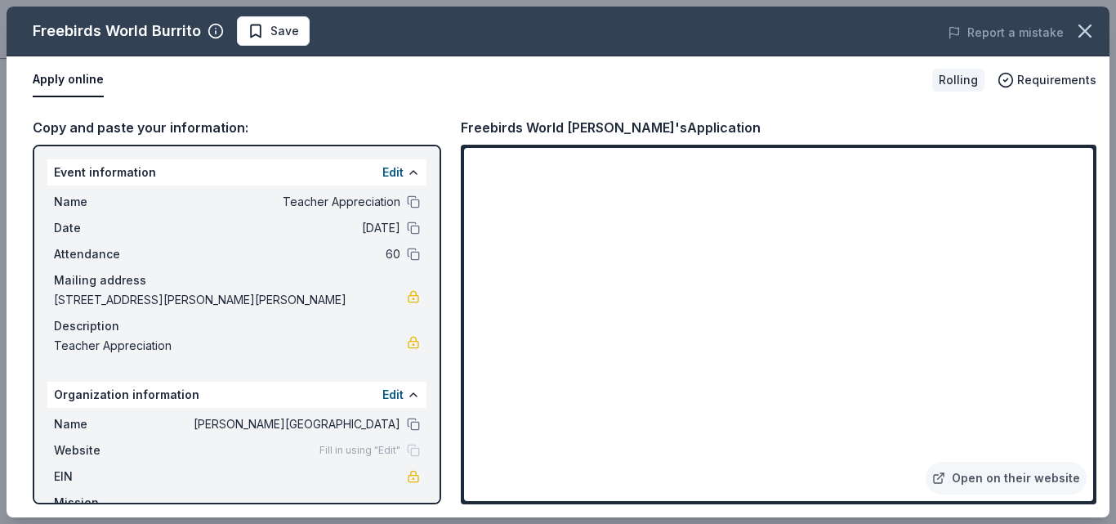
click at [65, 74] on button "Apply online" at bounding box center [68, 80] width 71 height 34
click at [1047, 479] on link "Open on their website" at bounding box center [1006, 478] width 161 height 33
click at [967, 474] on link "Open on their website" at bounding box center [1006, 478] width 161 height 33
click at [1088, 29] on icon "button" at bounding box center [1084, 30] width 11 height 11
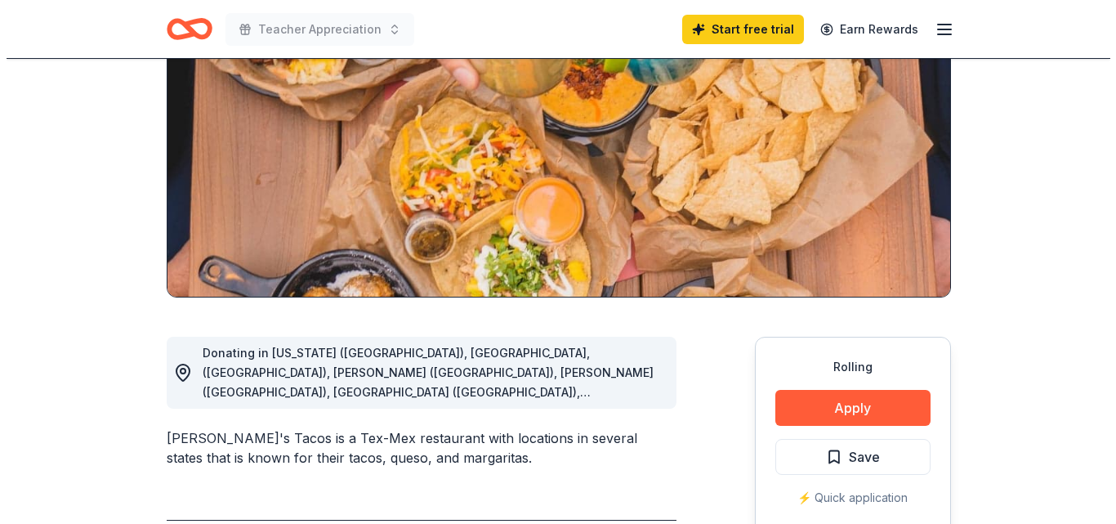
scroll to position [245, 0]
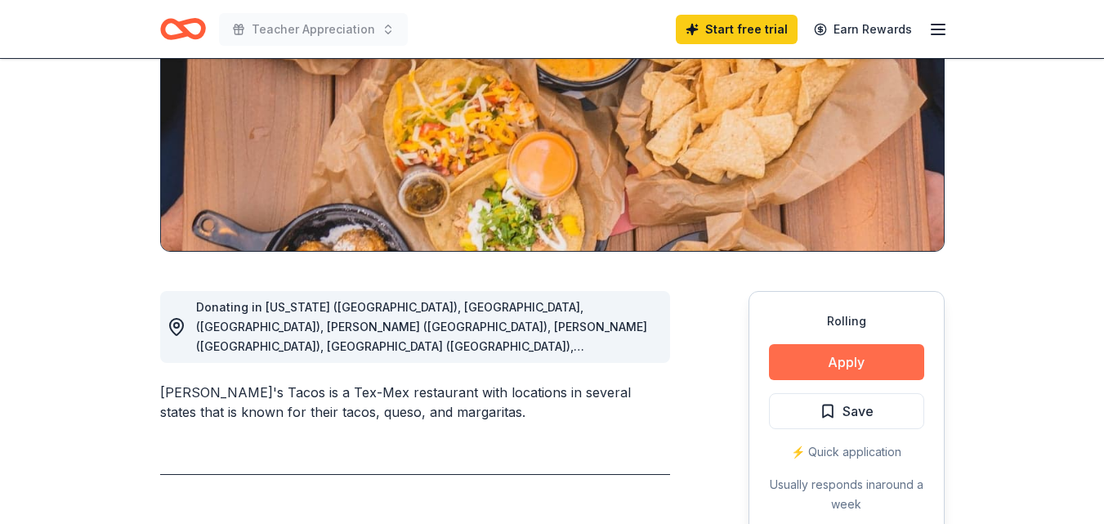
click at [823, 360] on button "Apply" at bounding box center [846, 362] width 155 height 36
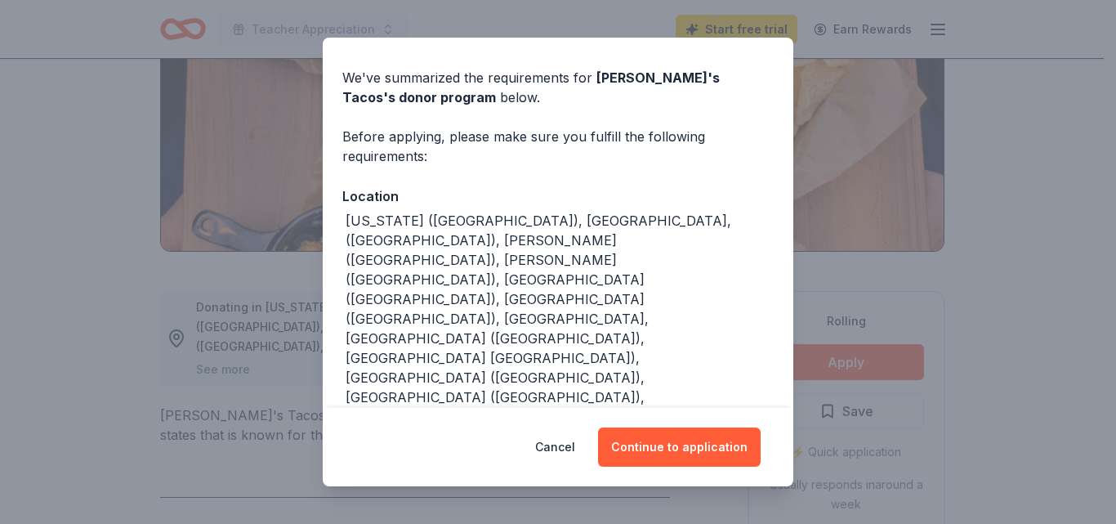
scroll to position [76, 0]
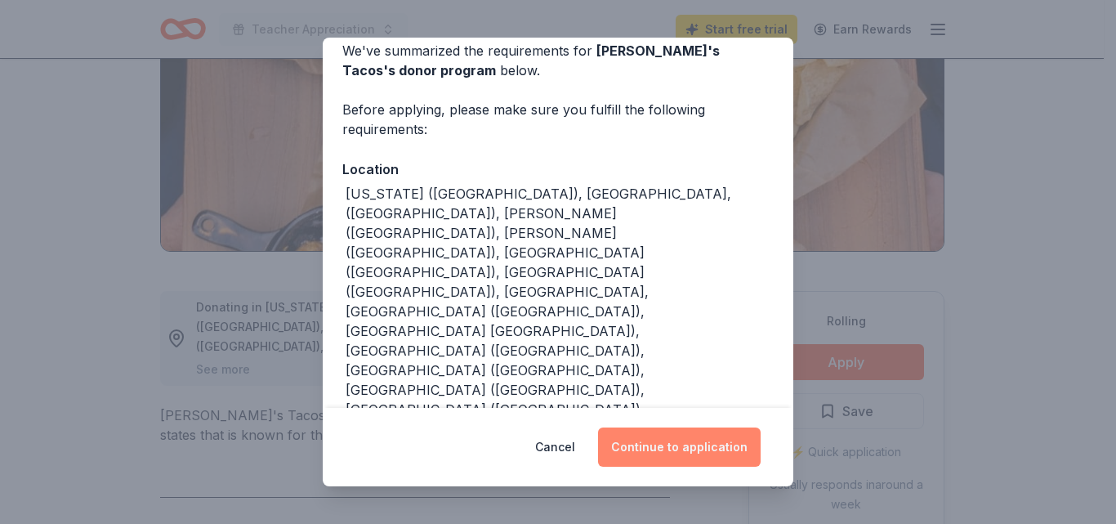
click at [668, 461] on button "Continue to application" at bounding box center [679, 446] width 163 height 39
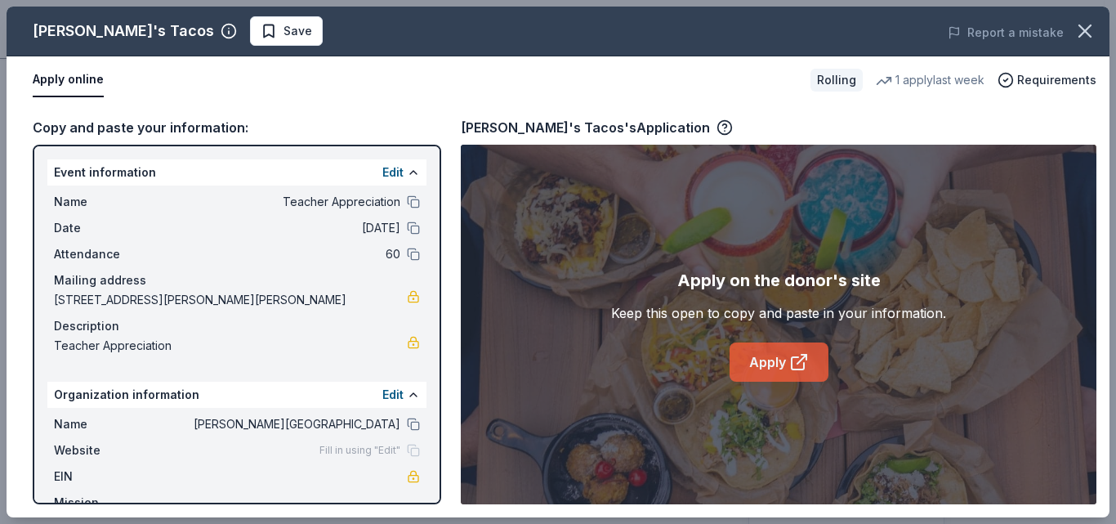
click at [784, 361] on link "Apply" at bounding box center [779, 361] width 99 height 39
click at [794, 359] on icon at bounding box center [799, 362] width 20 height 20
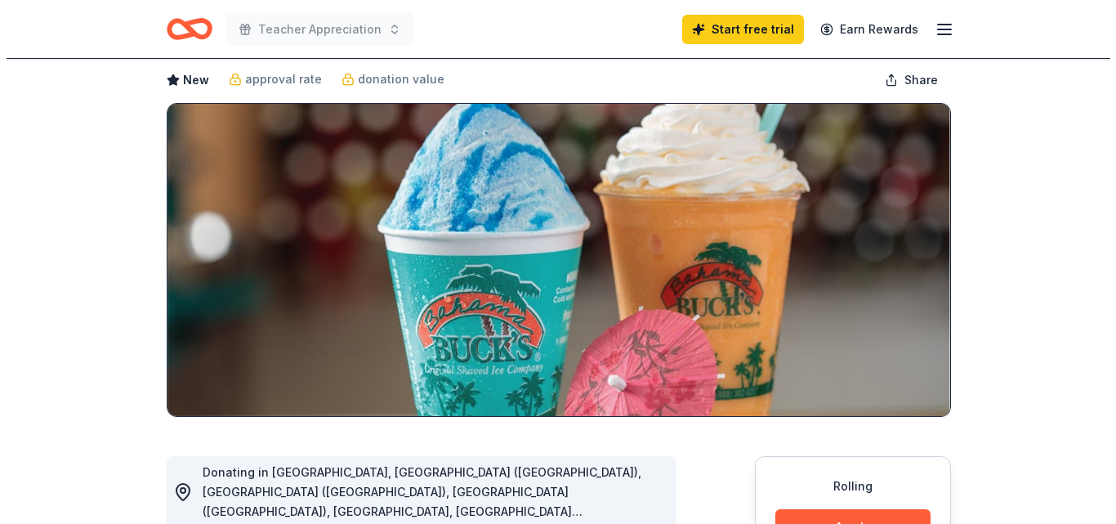
scroll to position [327, 0]
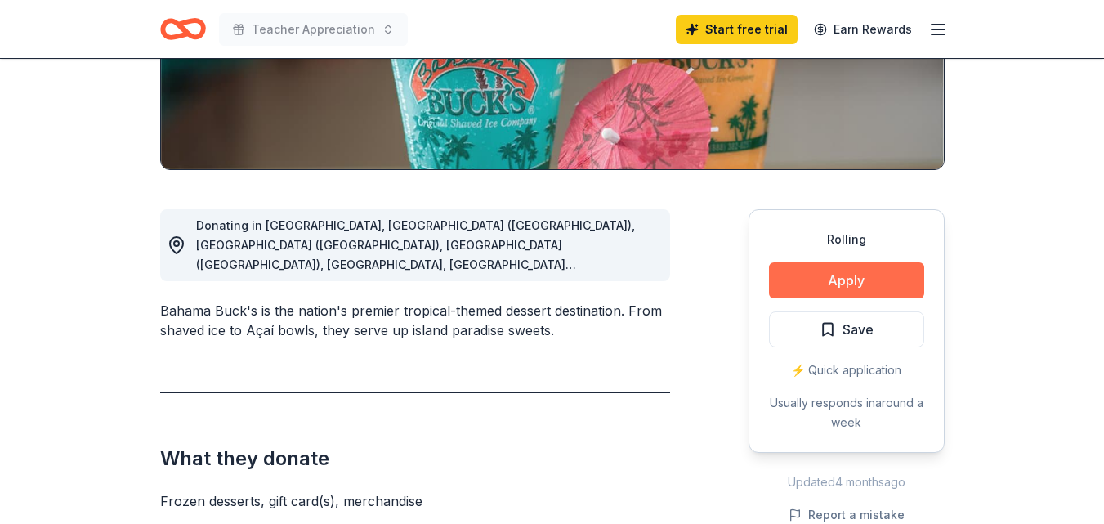
click at [892, 274] on button "Apply" at bounding box center [846, 280] width 155 height 36
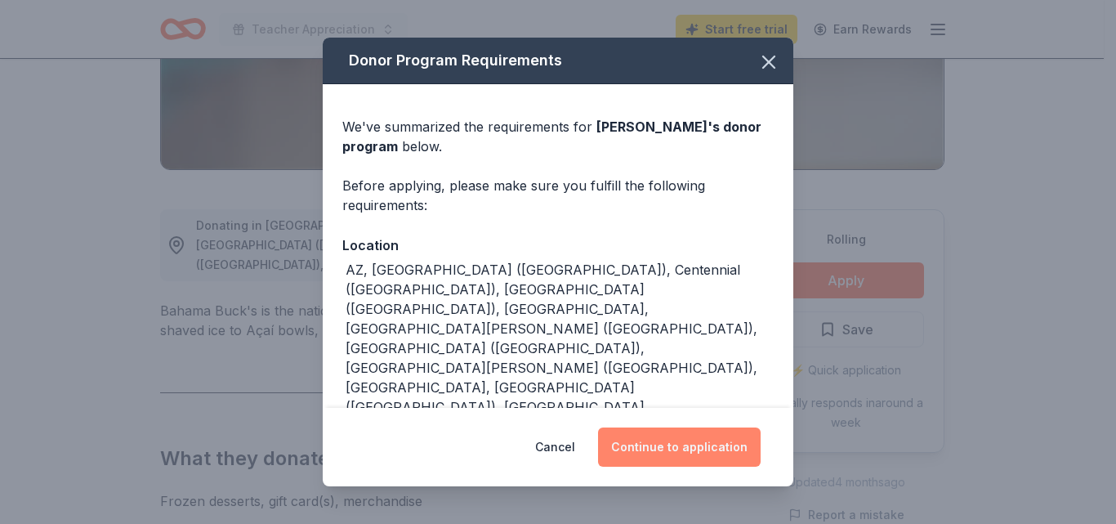
click at [682, 427] on button "Continue to application" at bounding box center [679, 446] width 163 height 39
